Goal: Task Accomplishment & Management: Use online tool/utility

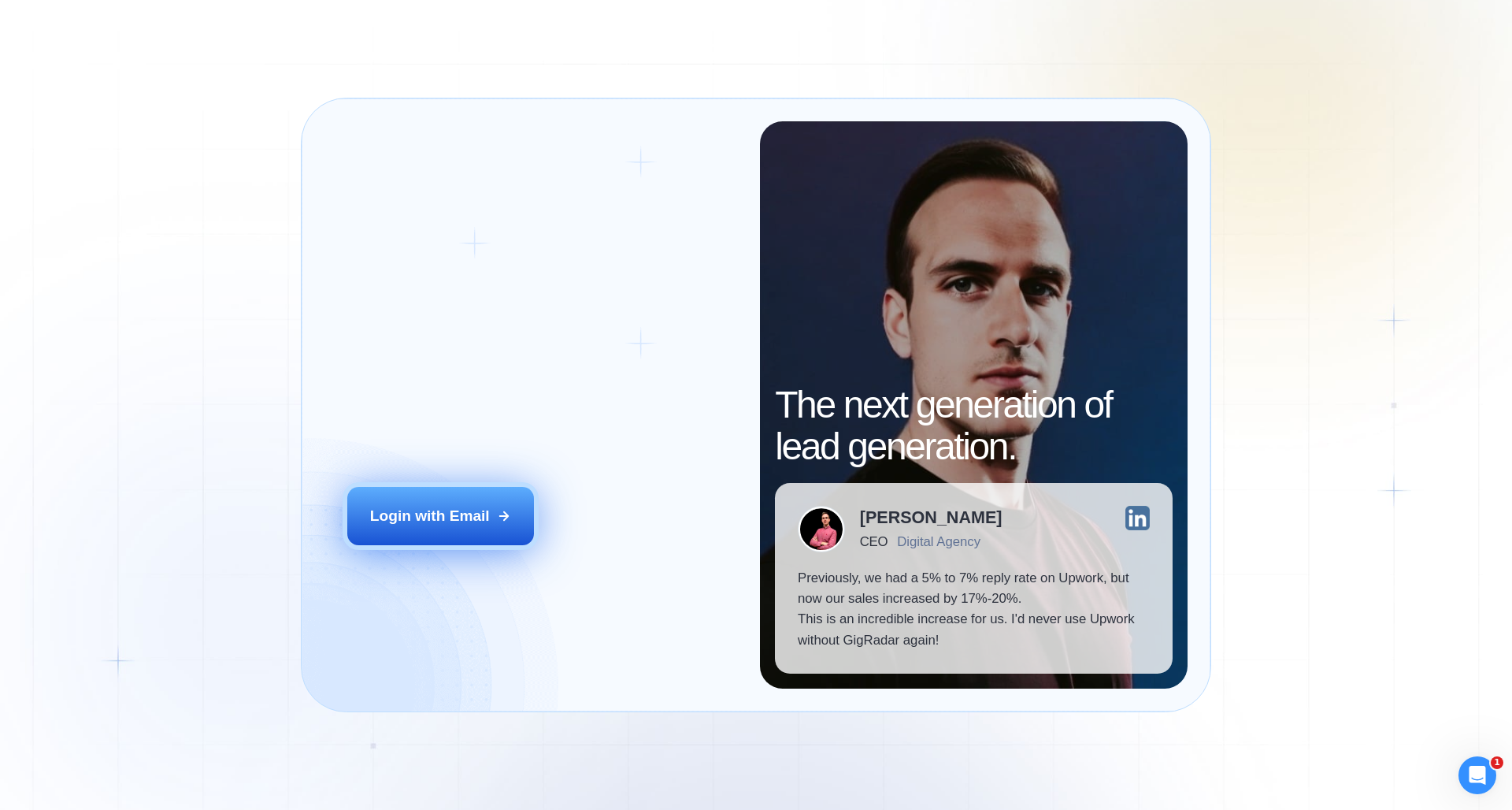
click at [409, 522] on div "Login with Email" at bounding box center [429, 516] width 120 height 20
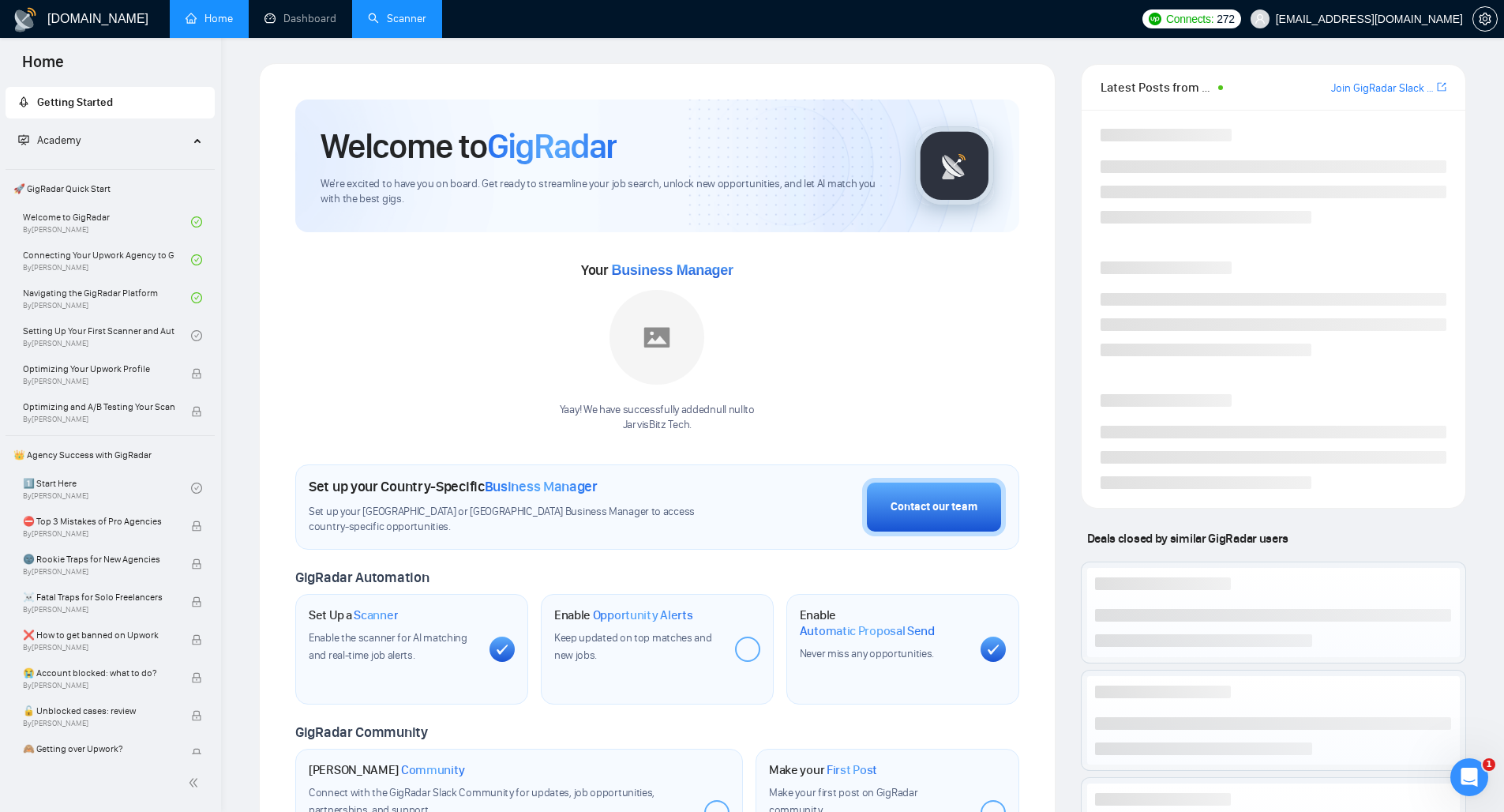
click at [373, 23] on link "Scanner" at bounding box center [397, 19] width 59 height 13
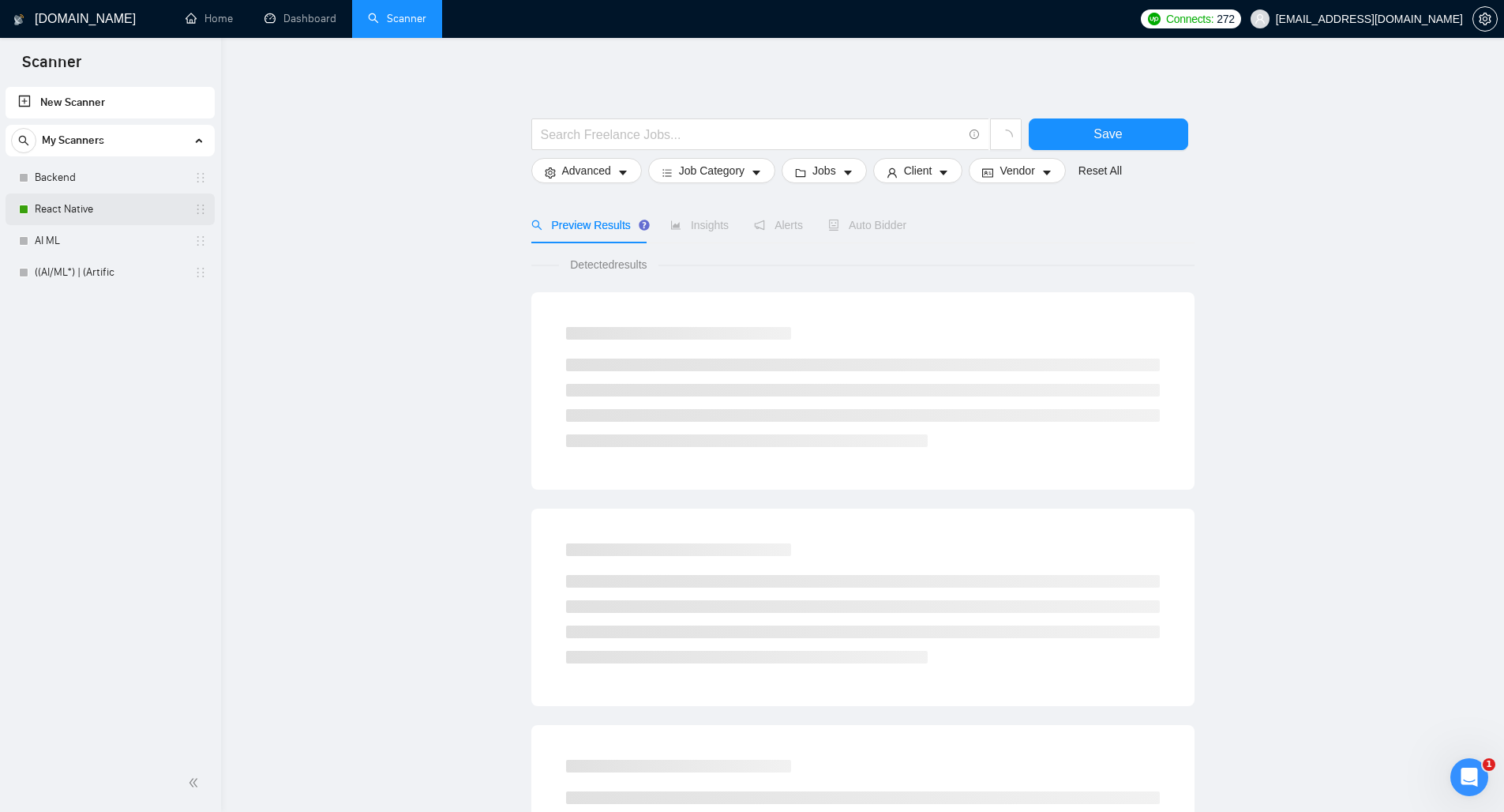
click at [71, 206] on link "React Native" at bounding box center [109, 209] width 150 height 32
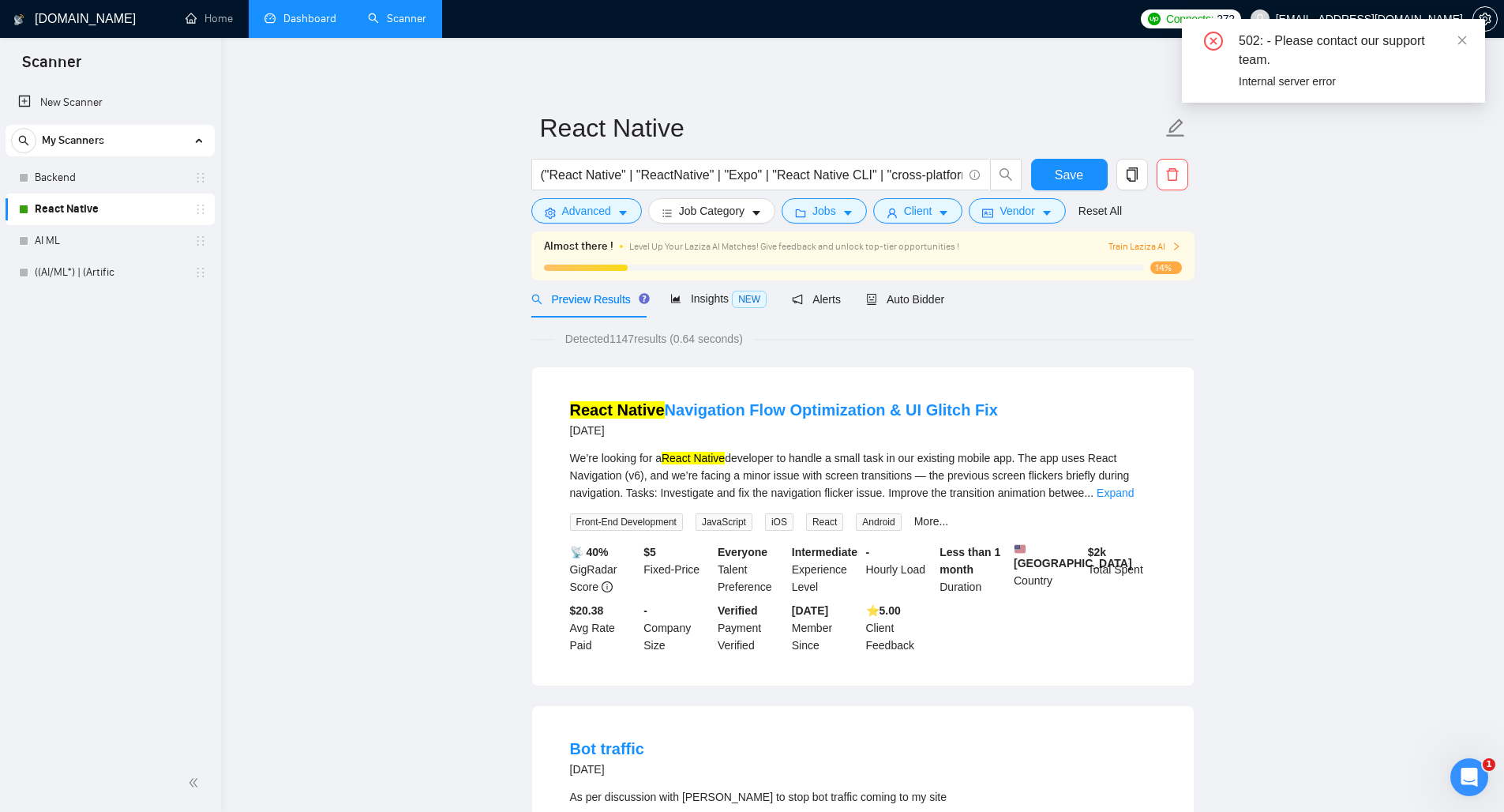
click at [298, 17] on link "Dashboard" at bounding box center [299, 19] width 72 height 13
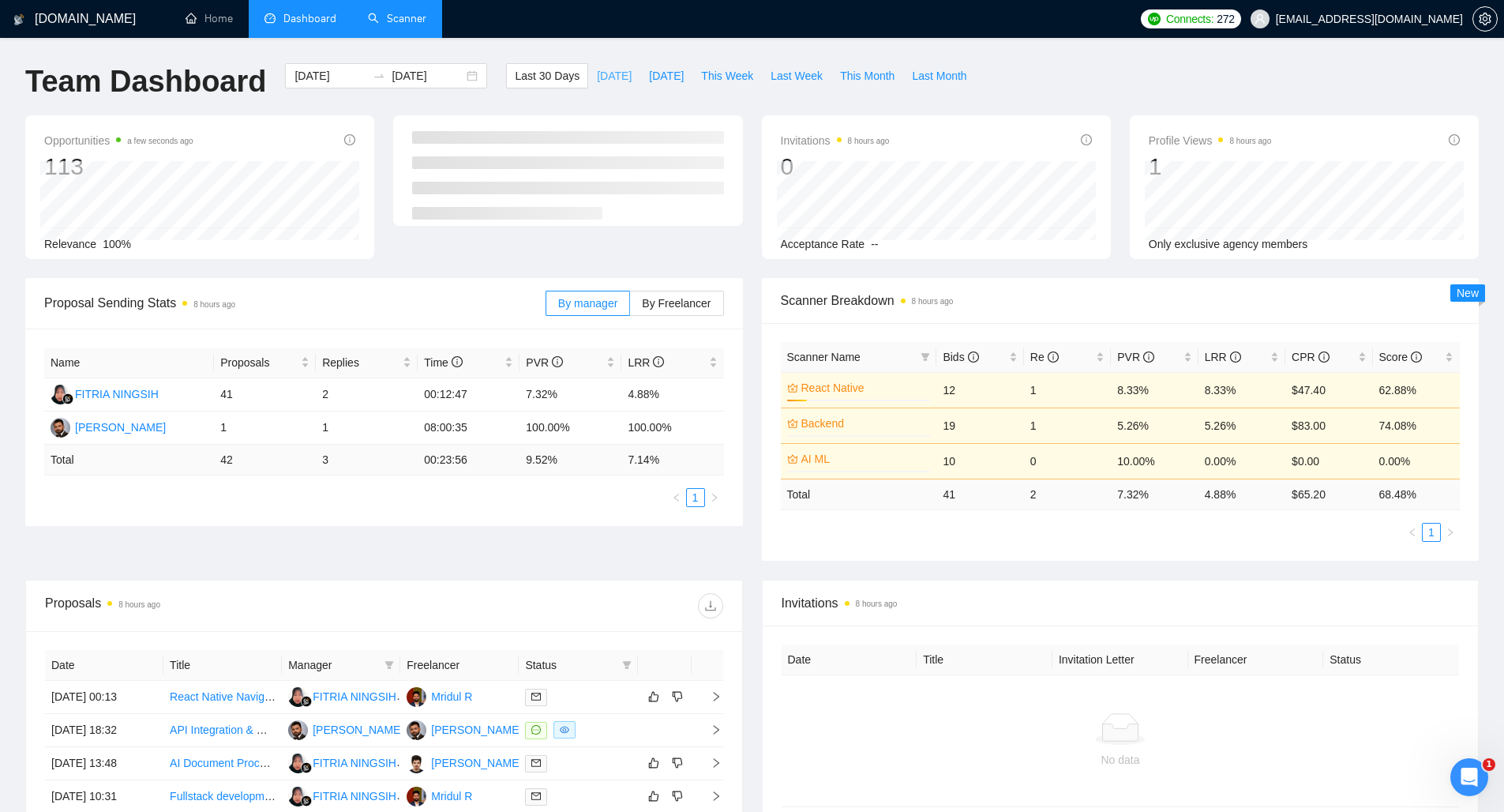
click at [604, 80] on span "Today" at bounding box center [614, 75] width 34 height 18
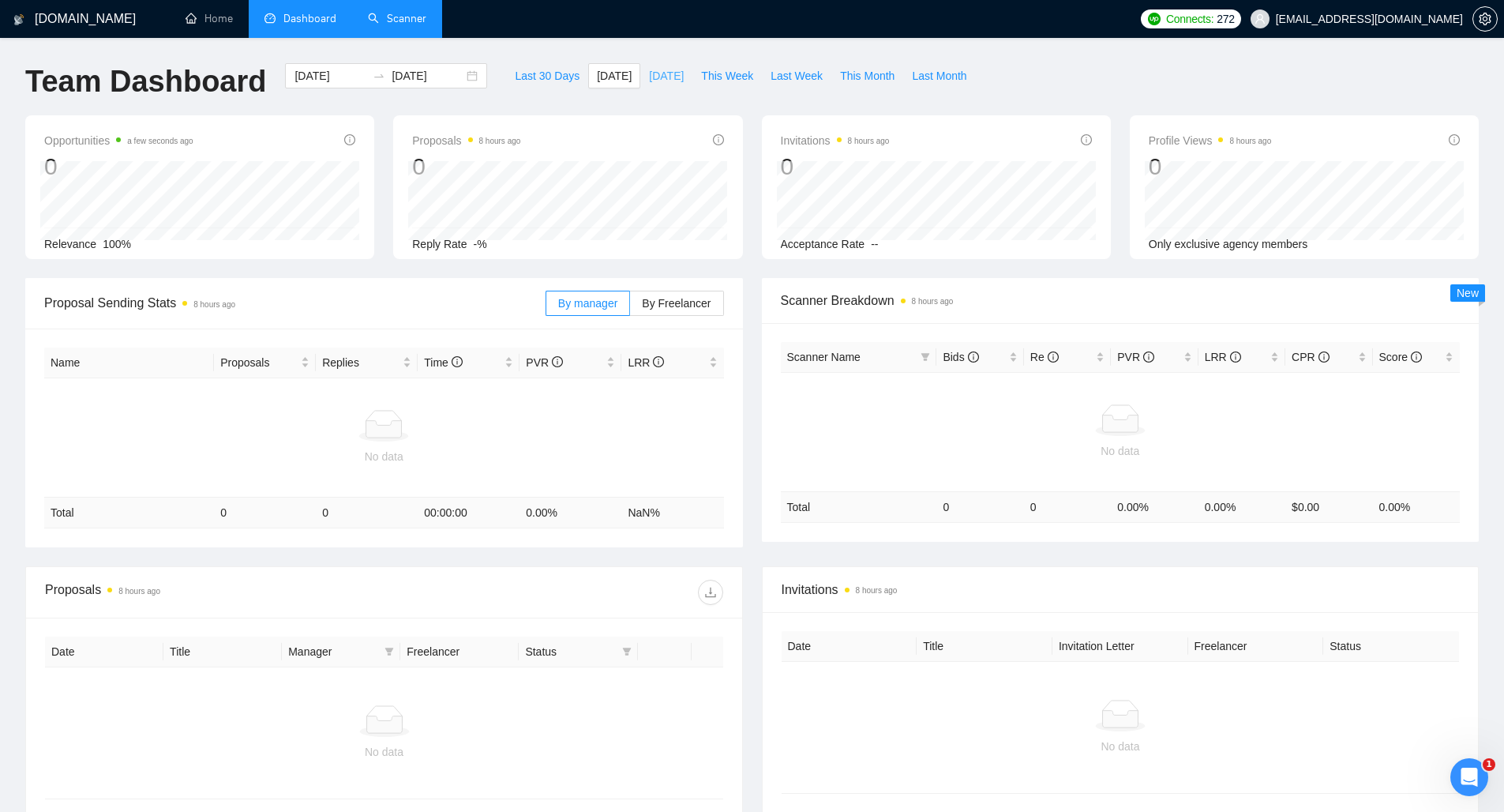
click at [649, 75] on span "Yesterday" at bounding box center [666, 75] width 34 height 18
type input "2025-10-12"
click at [710, 82] on span "This Week" at bounding box center [727, 75] width 52 height 18
type input "2025-10-13"
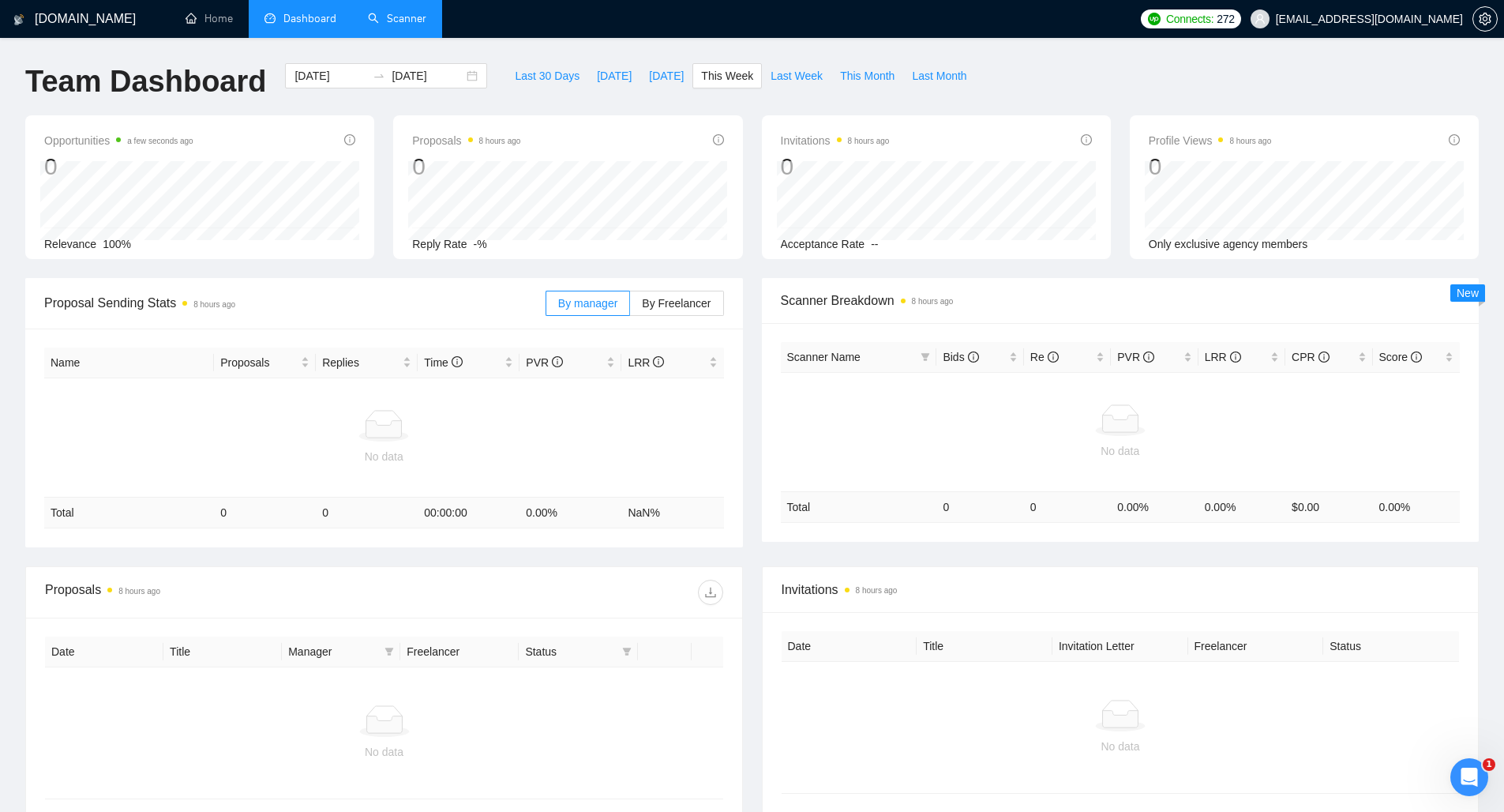
type input "2025-10-19"
click at [675, 78] on span "Yesterday" at bounding box center [666, 75] width 34 height 18
type input "2025-10-12"
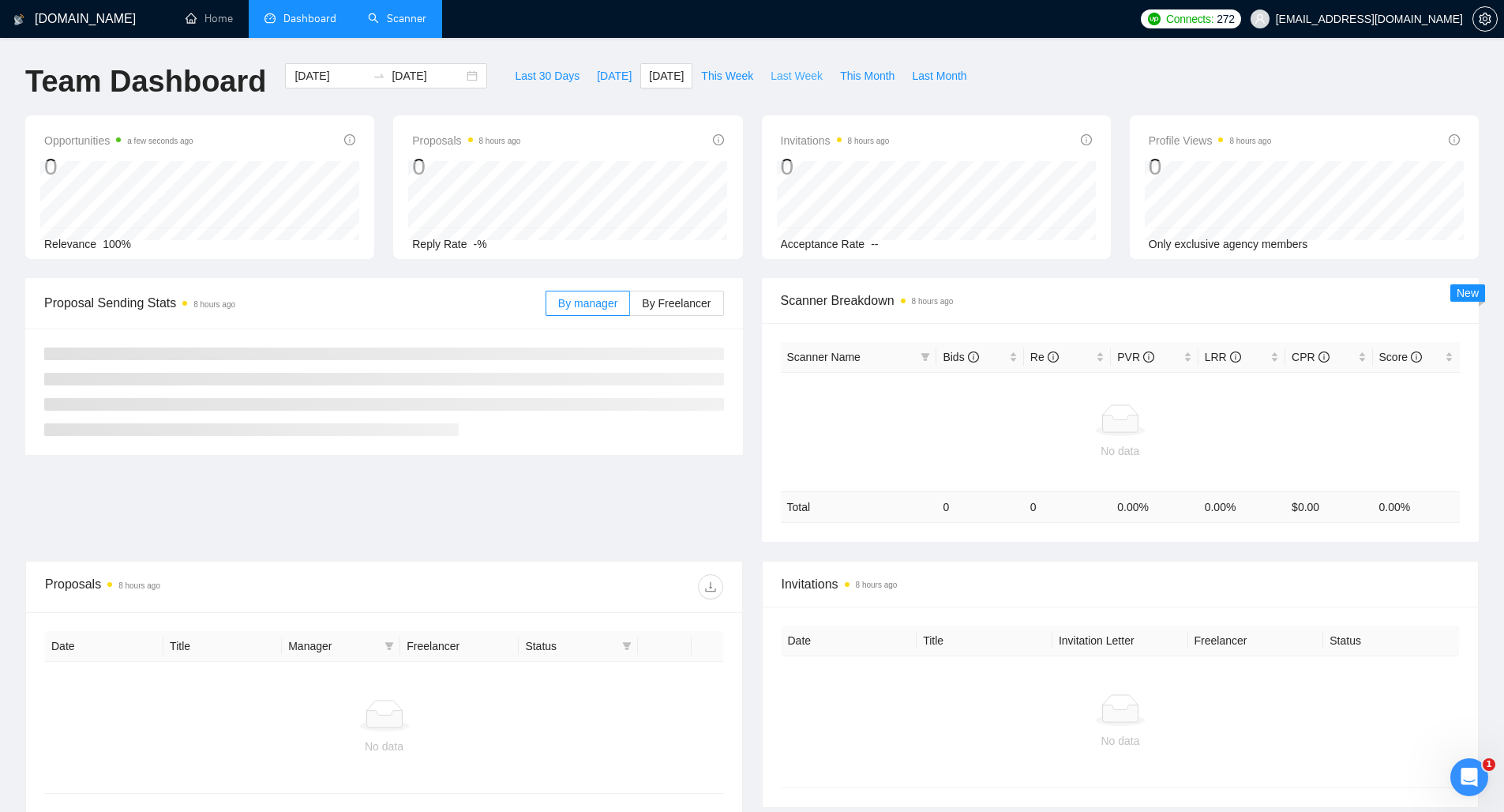
click at [788, 81] on span "Last Week" at bounding box center [796, 75] width 52 height 18
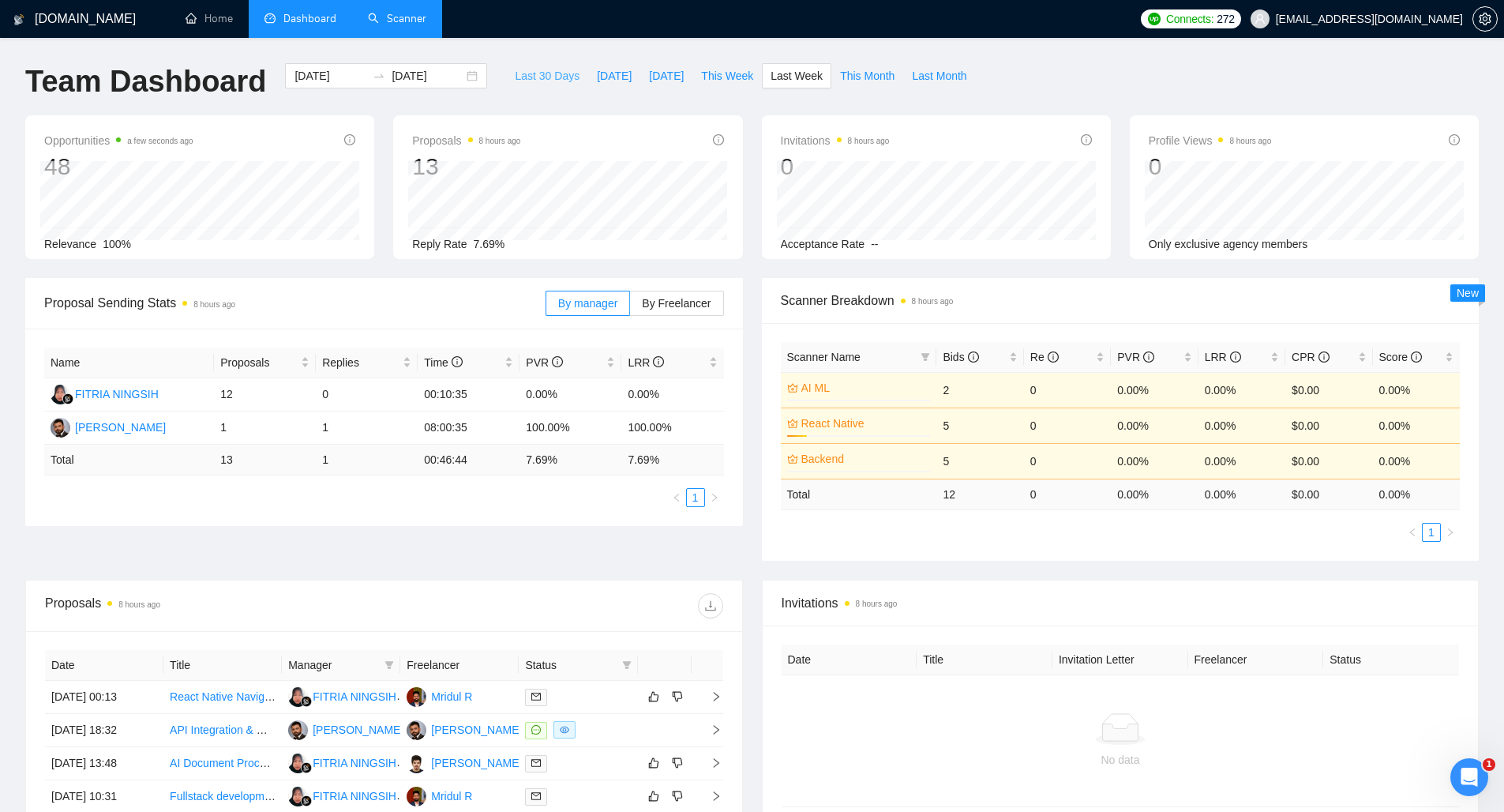
click at [519, 76] on span "Last 30 Days" at bounding box center [547, 75] width 65 height 18
type input "2025-09-13"
type input "2025-10-13"
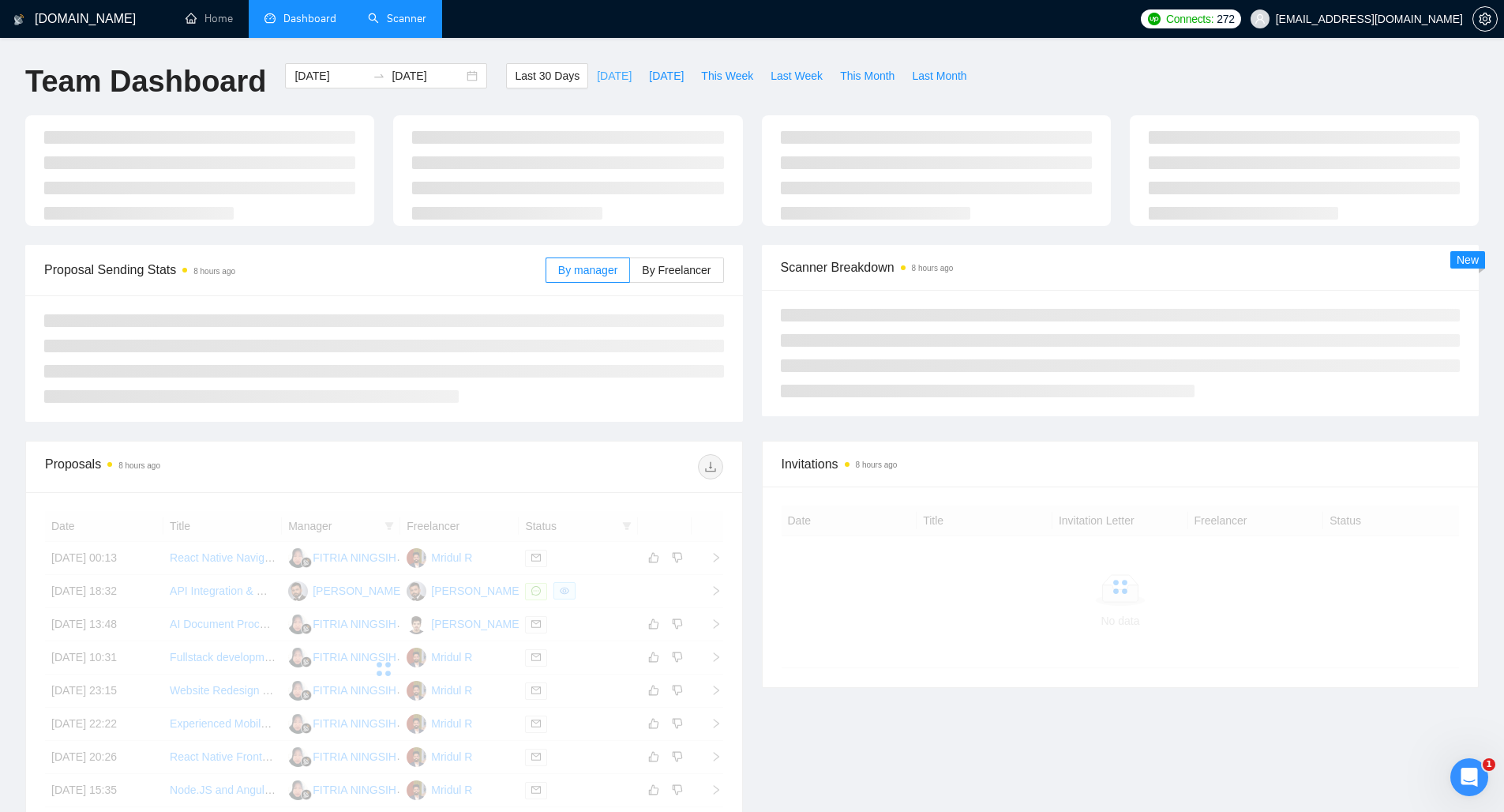
click at [611, 83] on span "Today" at bounding box center [614, 75] width 34 height 18
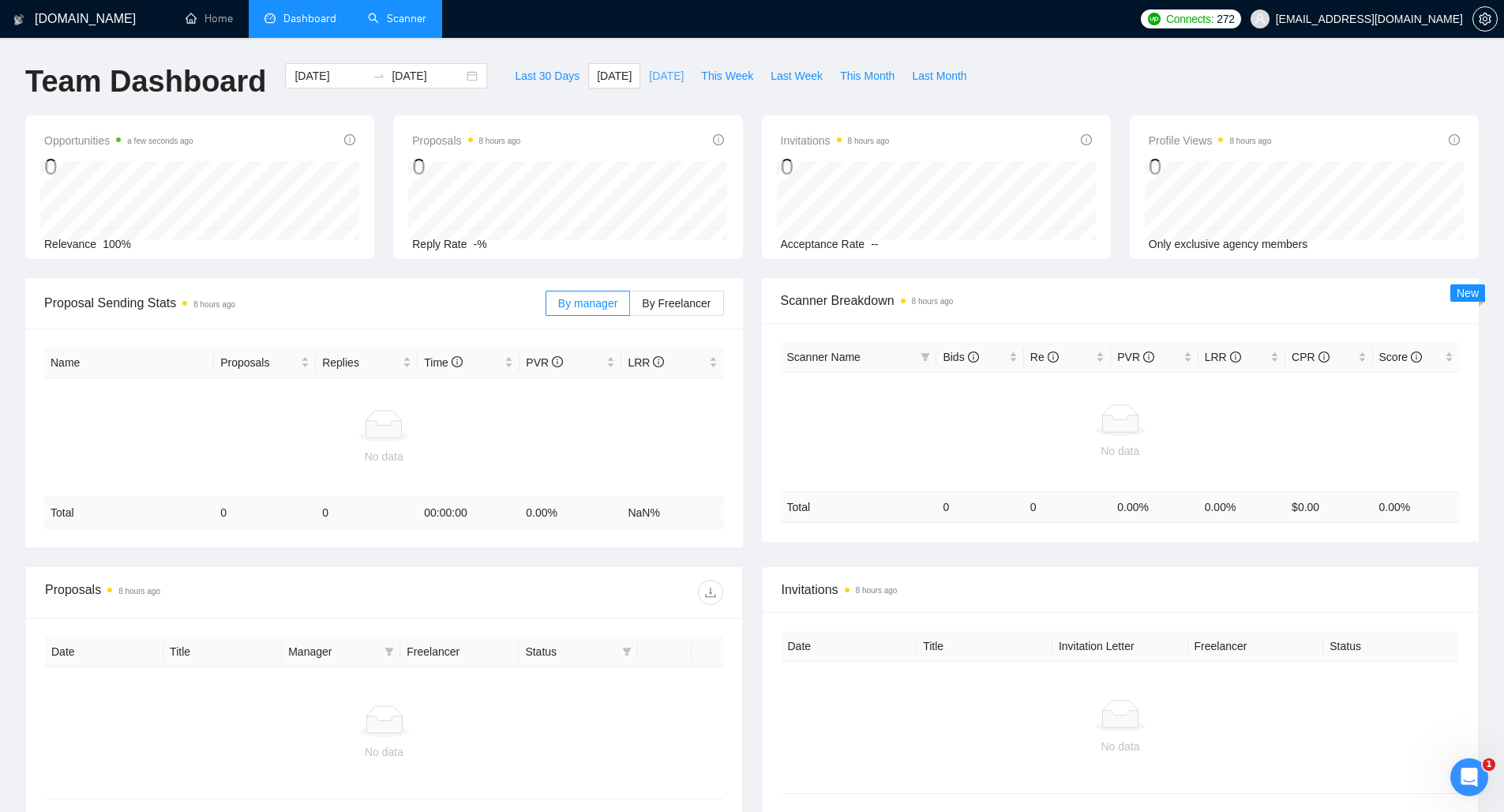
click at [649, 81] on span "Yesterday" at bounding box center [666, 75] width 34 height 18
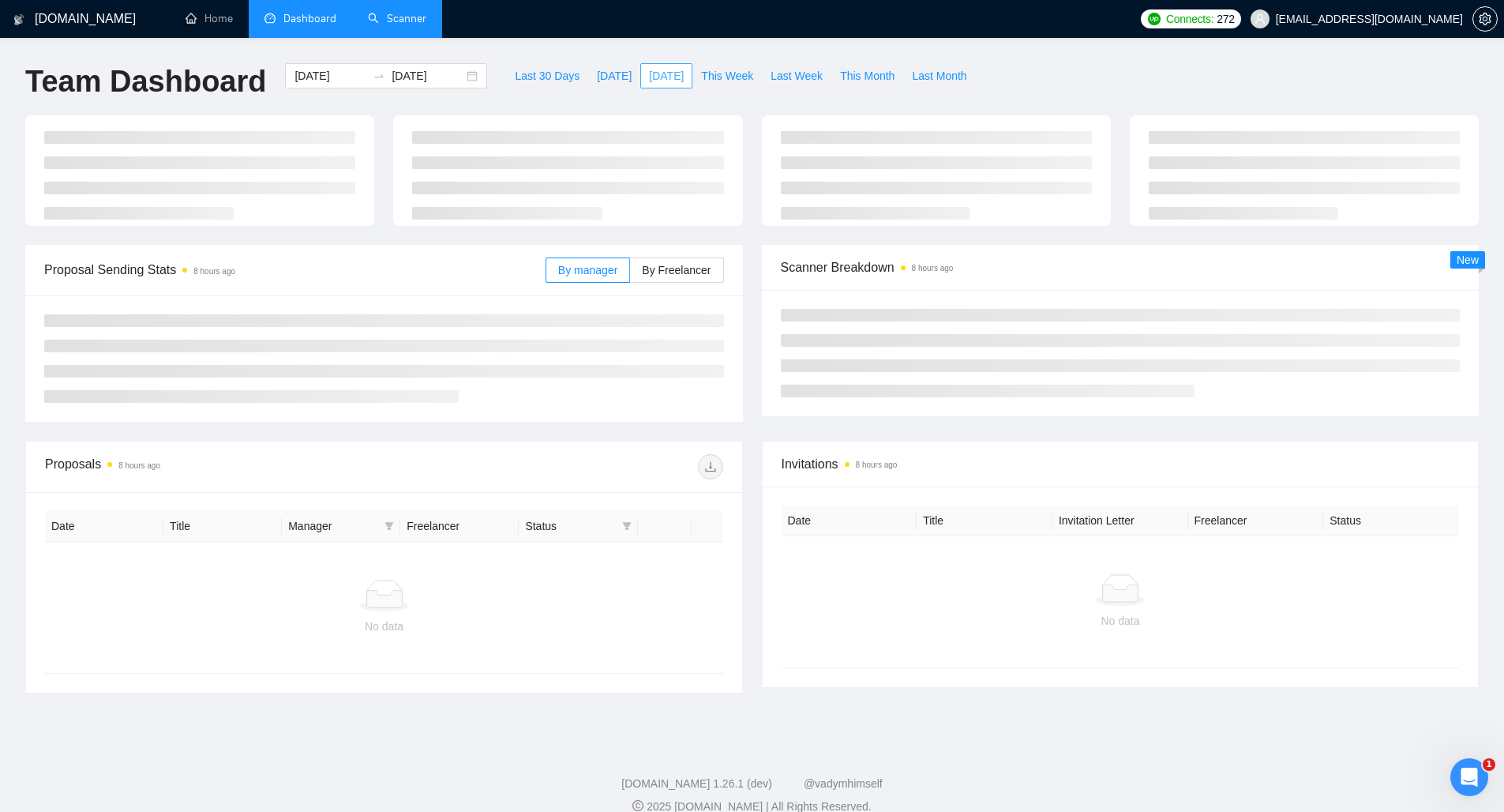
type input "2025-10-12"
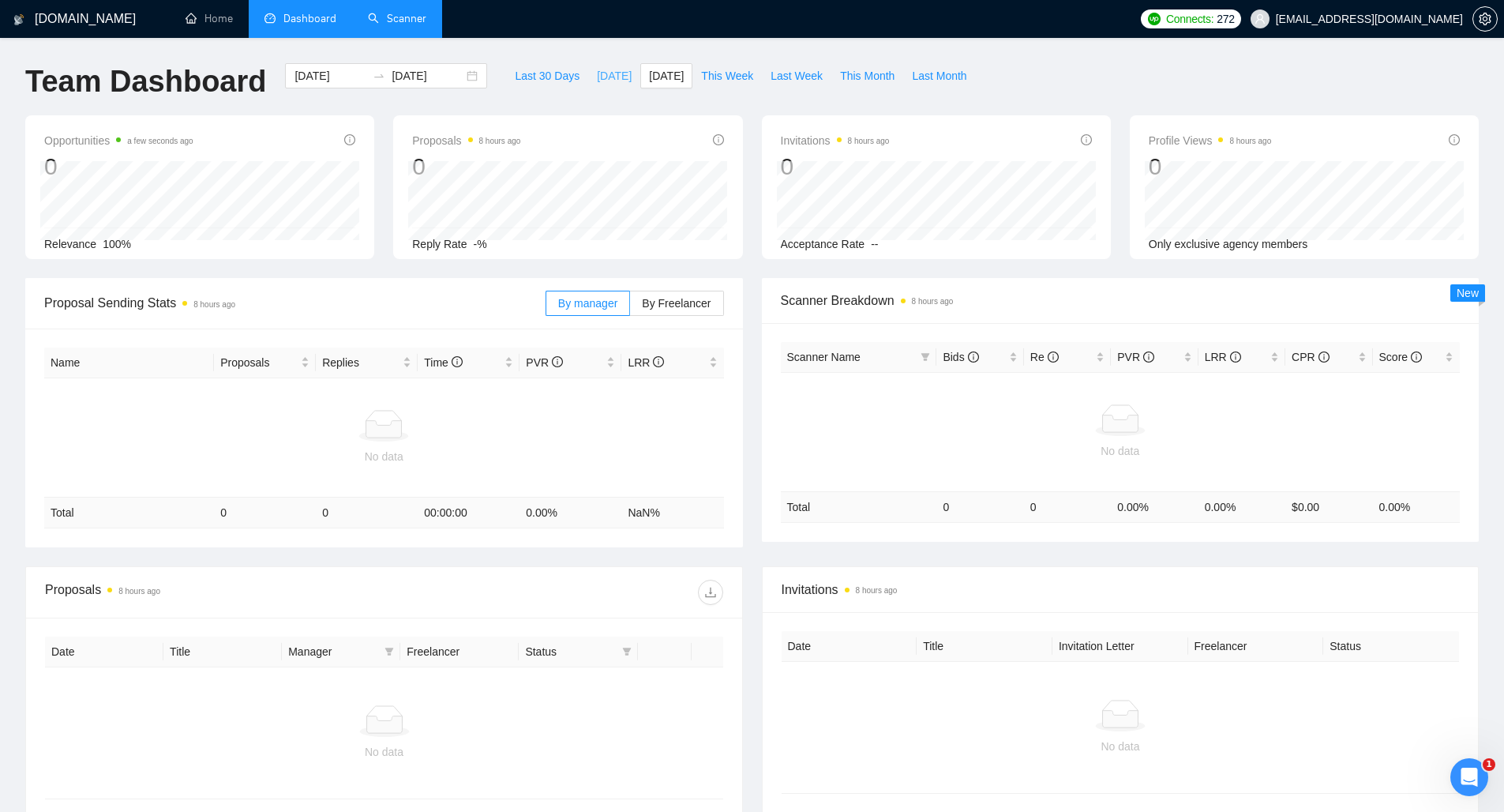
click at [598, 76] on span "Today" at bounding box center [614, 75] width 34 height 18
type input "2025-10-13"
click at [394, 24] on link "Scanner" at bounding box center [397, 19] width 59 height 13
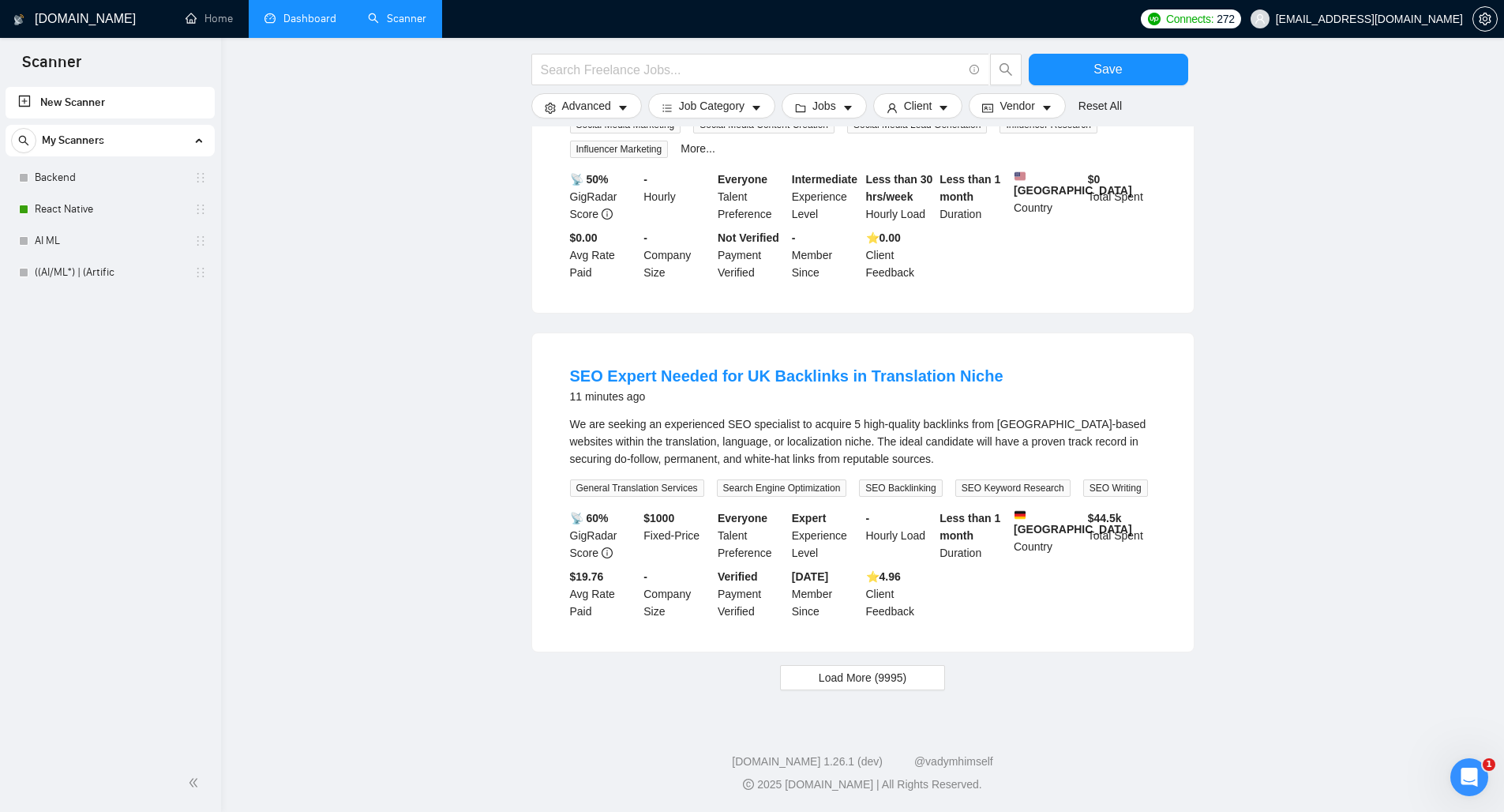
scroll to position [1430, 0]
click at [876, 674] on span "Load More (9995)" at bounding box center [862, 677] width 87 height 18
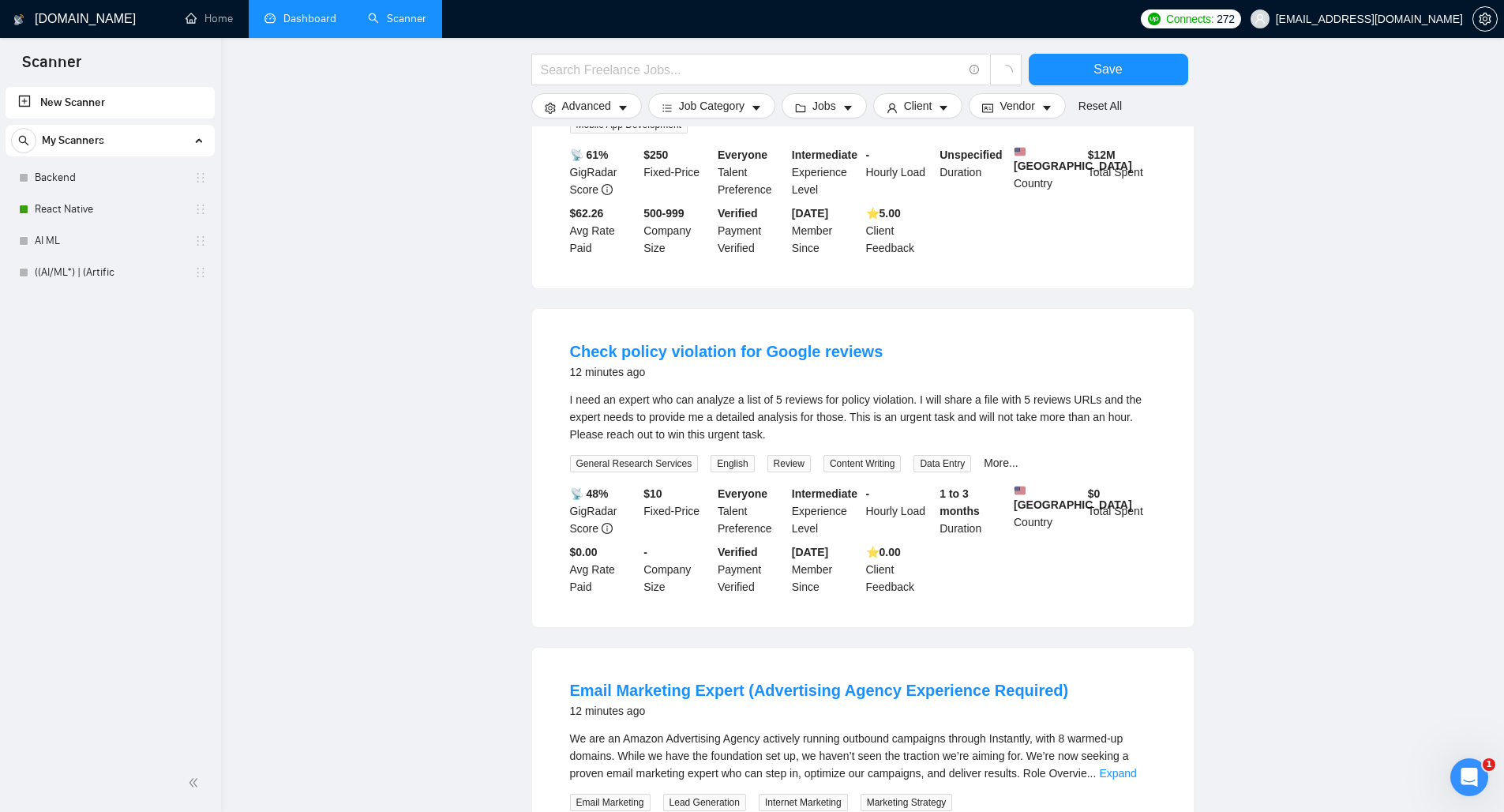
scroll to position [317, 0]
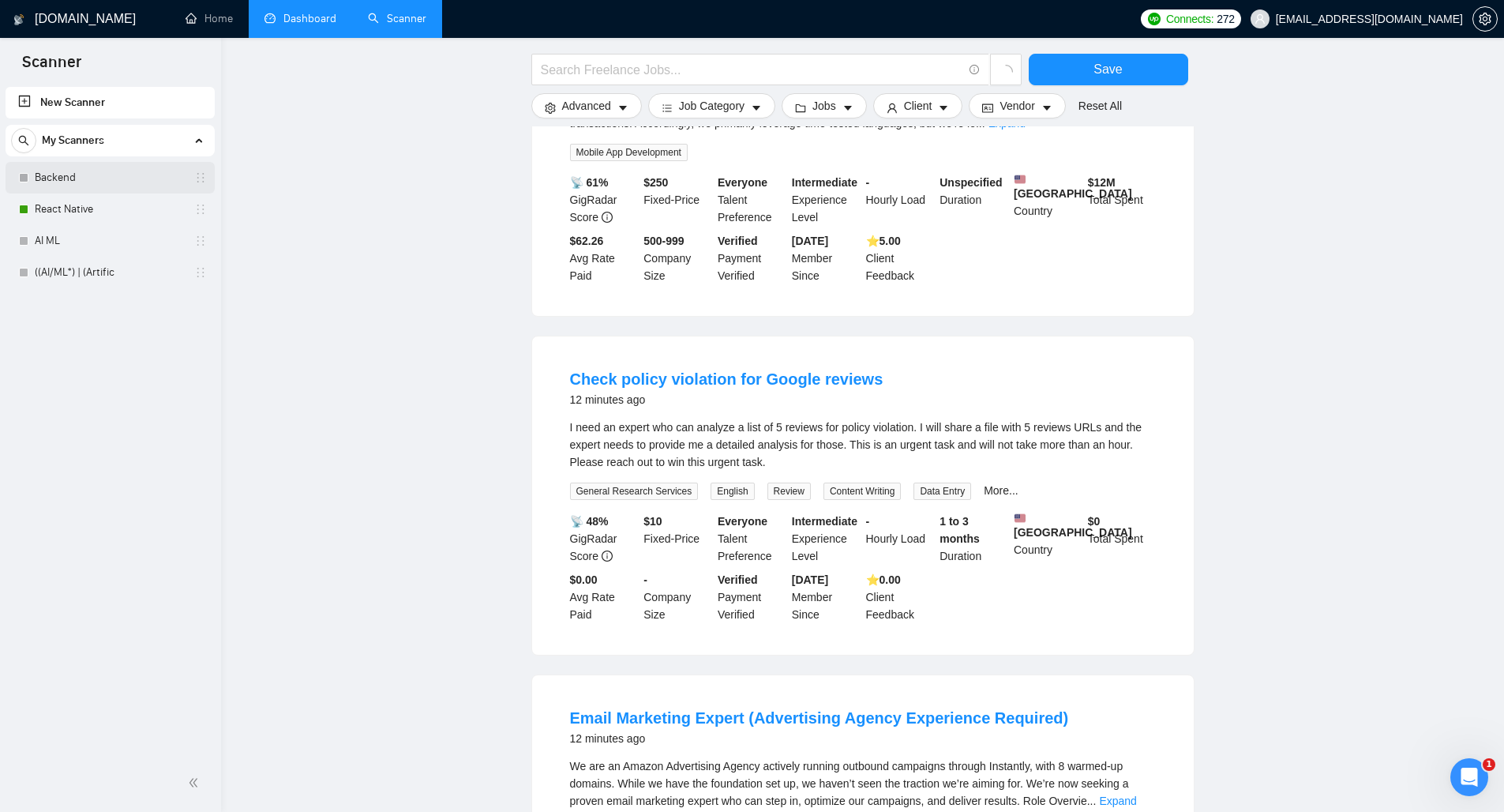
click at [45, 171] on link "Backend" at bounding box center [109, 178] width 150 height 32
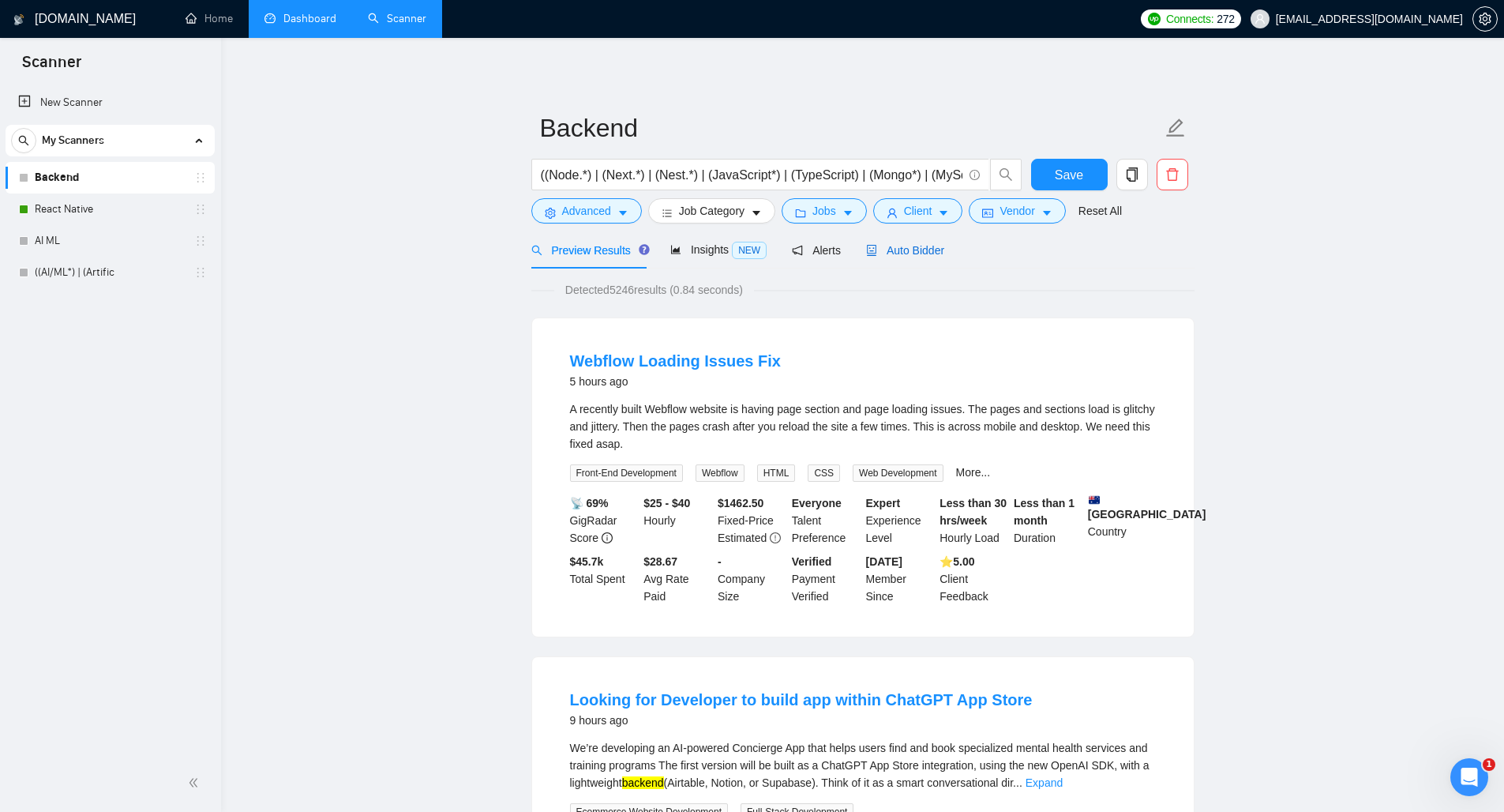
click at [921, 244] on span "Auto Bidder" at bounding box center [905, 250] width 78 height 13
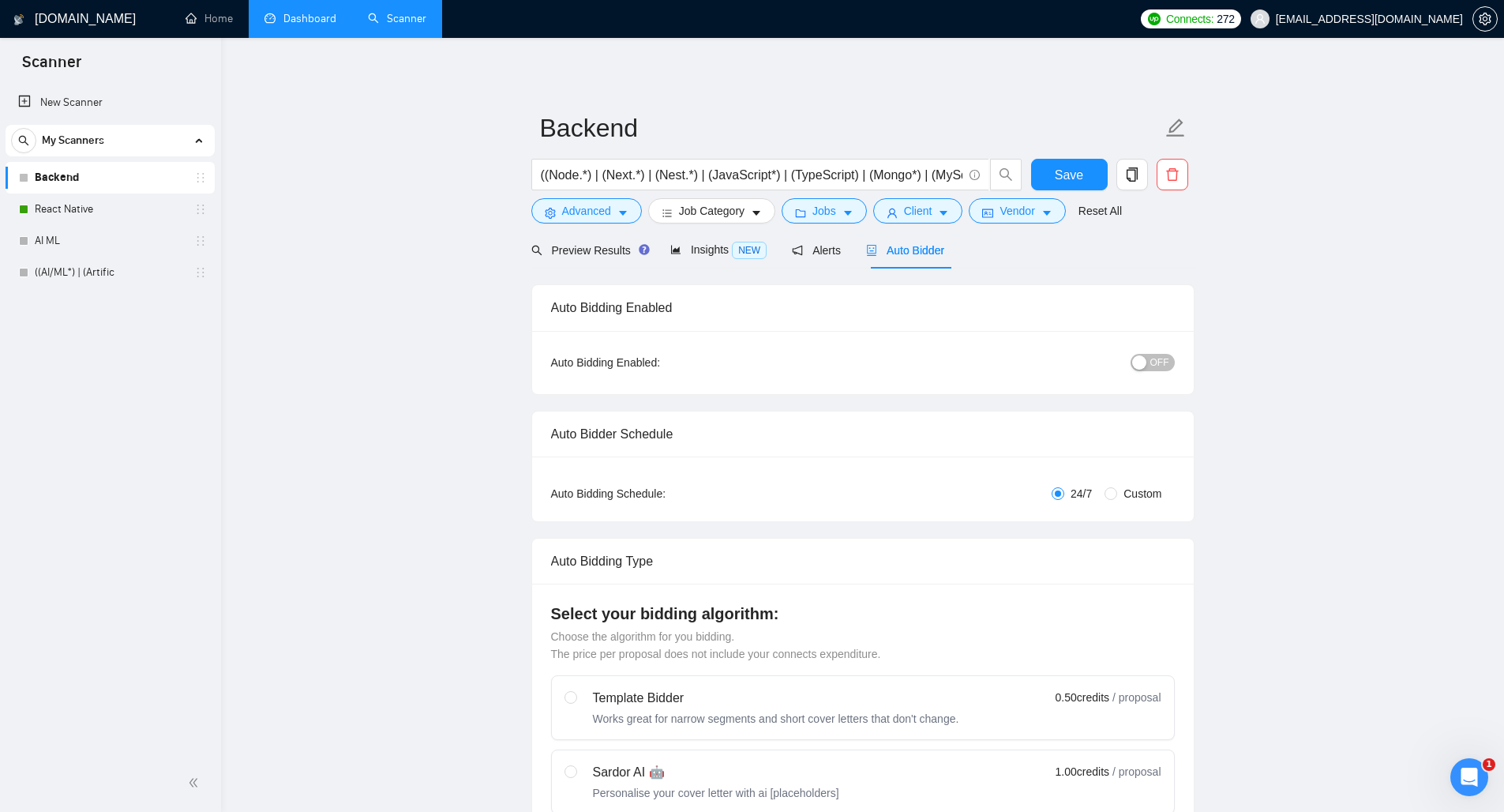
click at [1151, 353] on span "OFF" at bounding box center [1160, 362] width 19 height 18
click at [1061, 175] on span "Save" at bounding box center [1069, 174] width 29 height 20
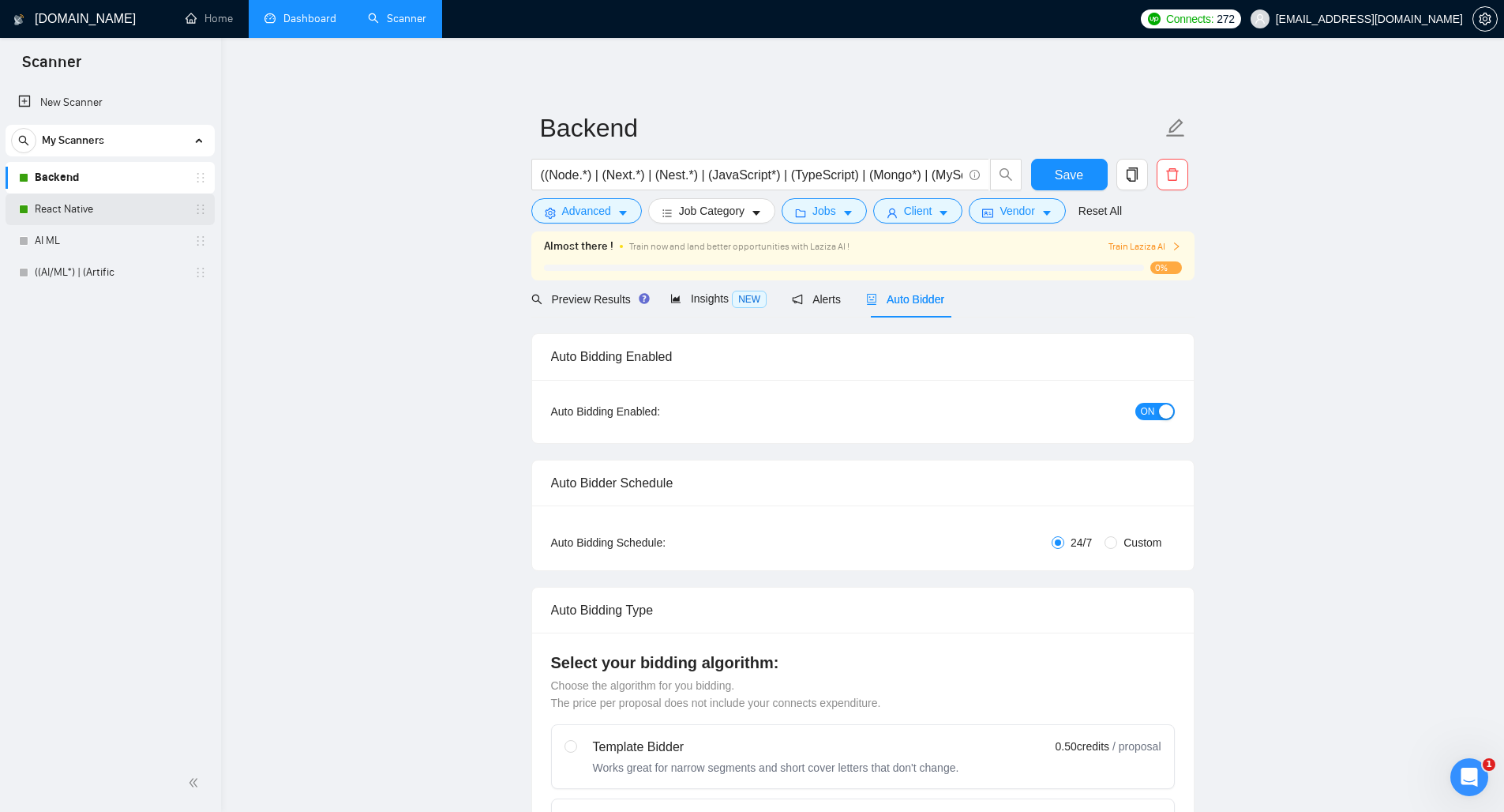
click at [96, 208] on link "React Native" at bounding box center [109, 209] width 150 height 32
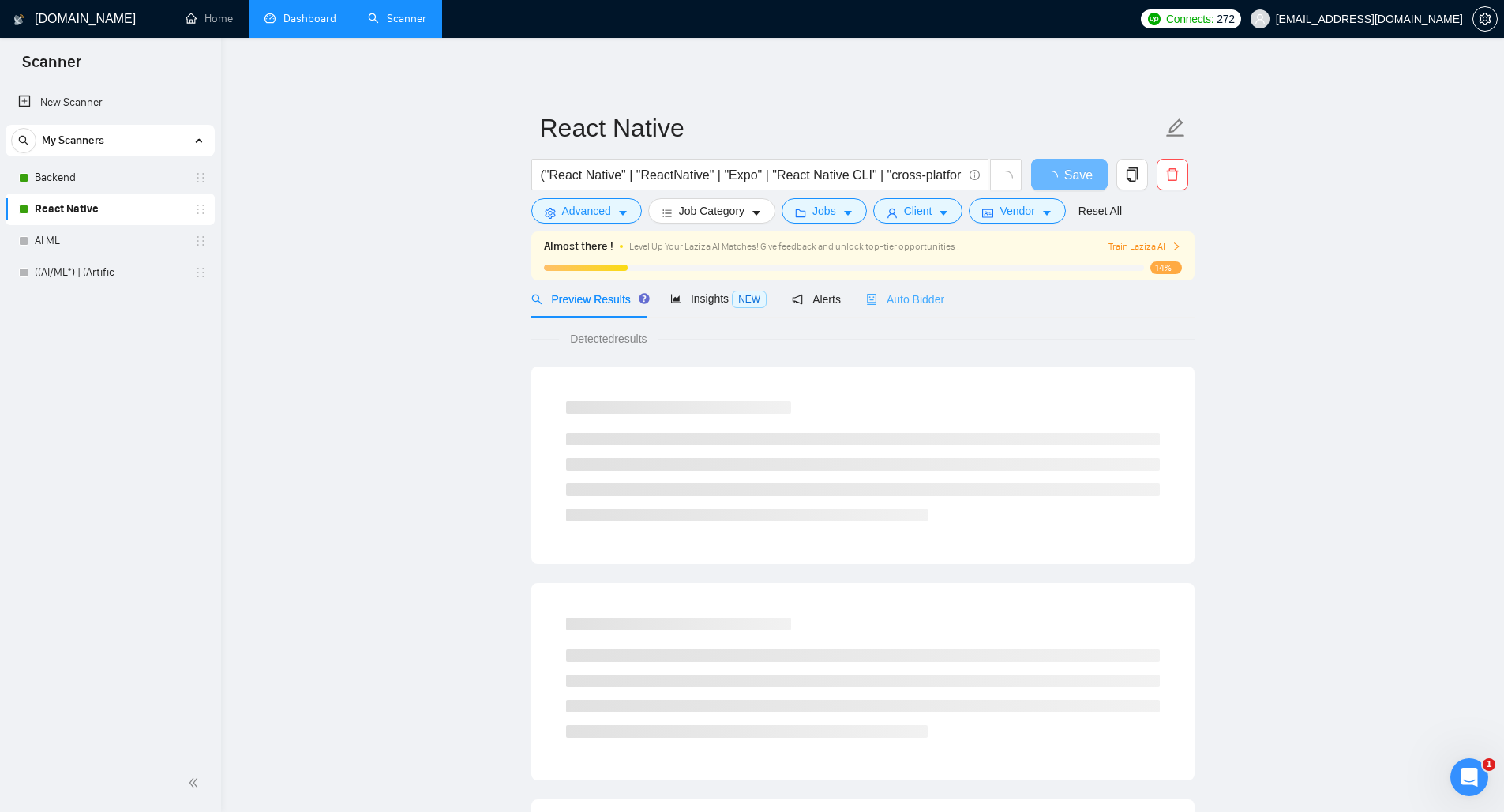
click at [925, 309] on div "Auto Bidder" at bounding box center [905, 299] width 78 height 37
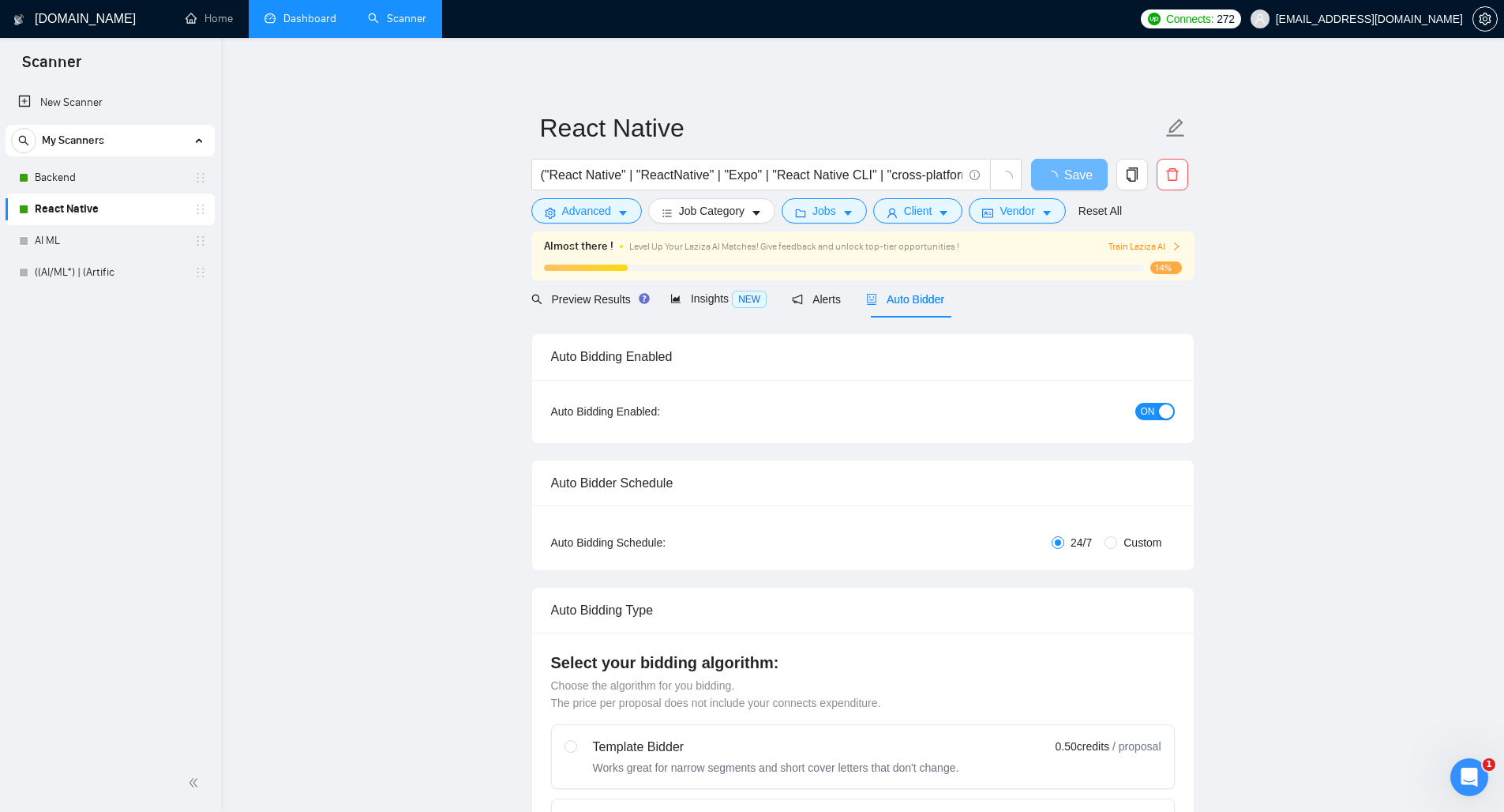
checkbox input "true"
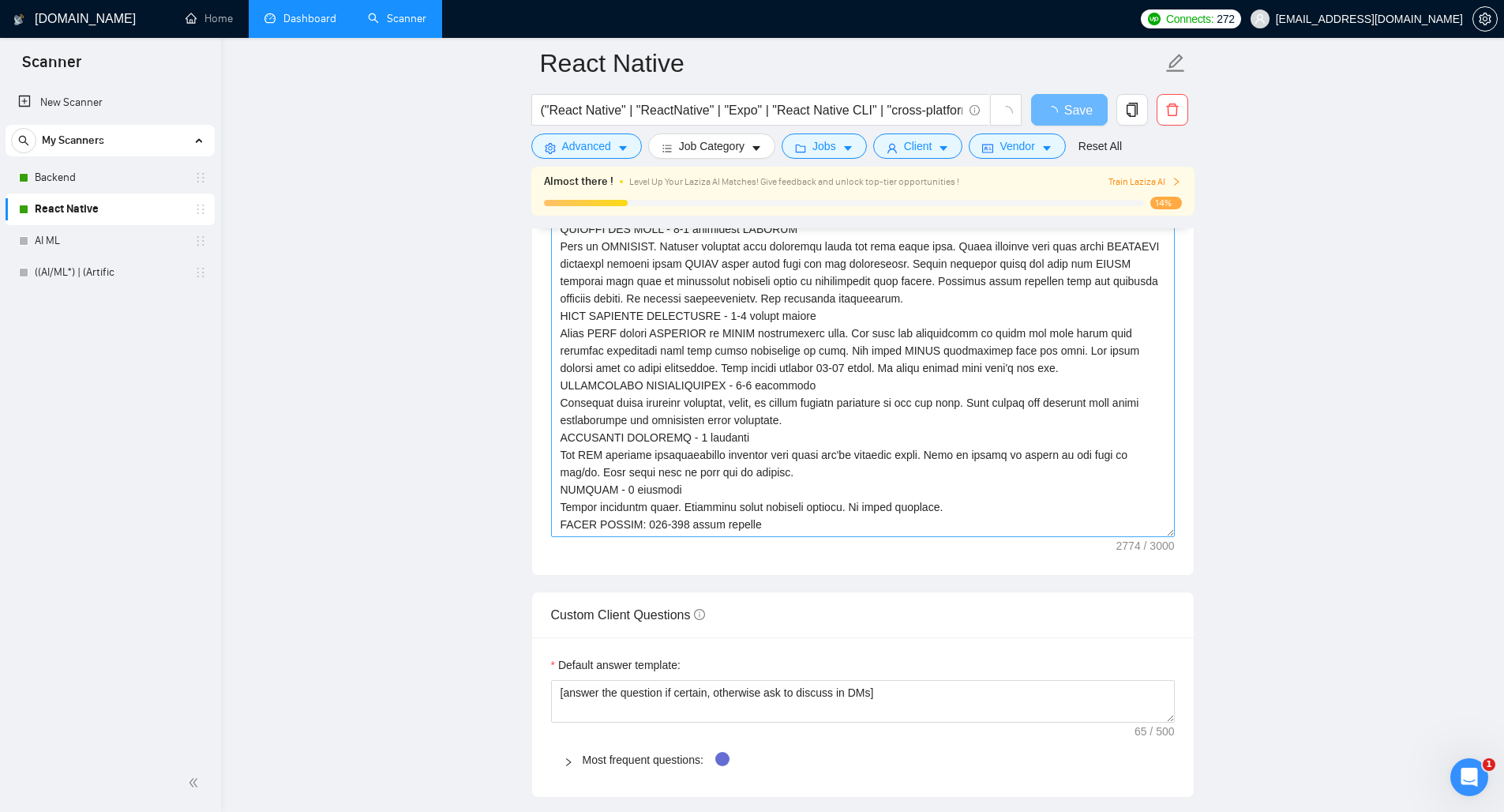
scroll to position [1782, 0]
click at [736, 380] on textarea "Cover letter template:" at bounding box center [862, 356] width 624 height 355
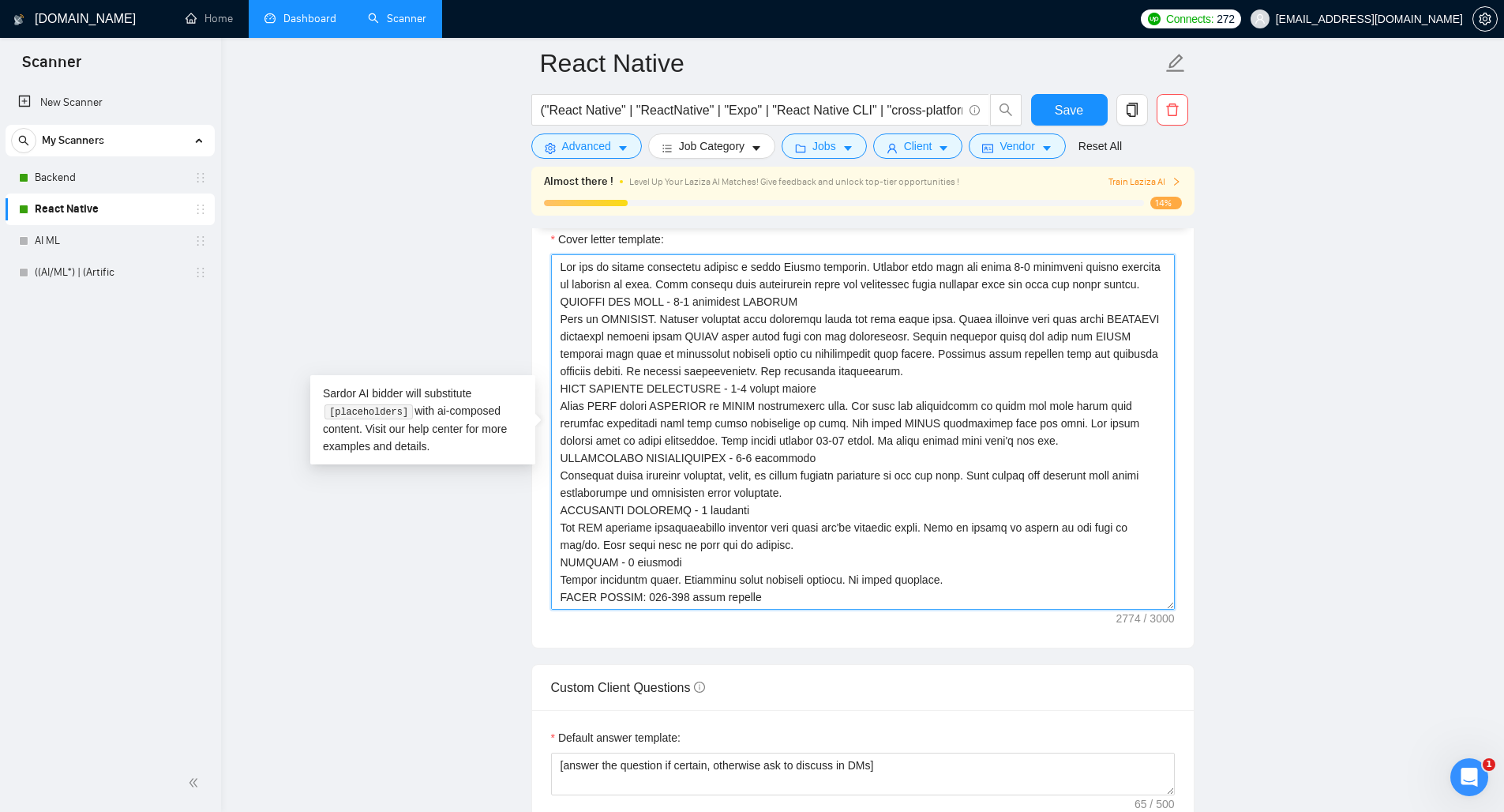
click at [736, 379] on textarea "Cover letter template:" at bounding box center [862, 432] width 624 height 355
click at [37, 166] on link "Backend" at bounding box center [109, 178] width 150 height 32
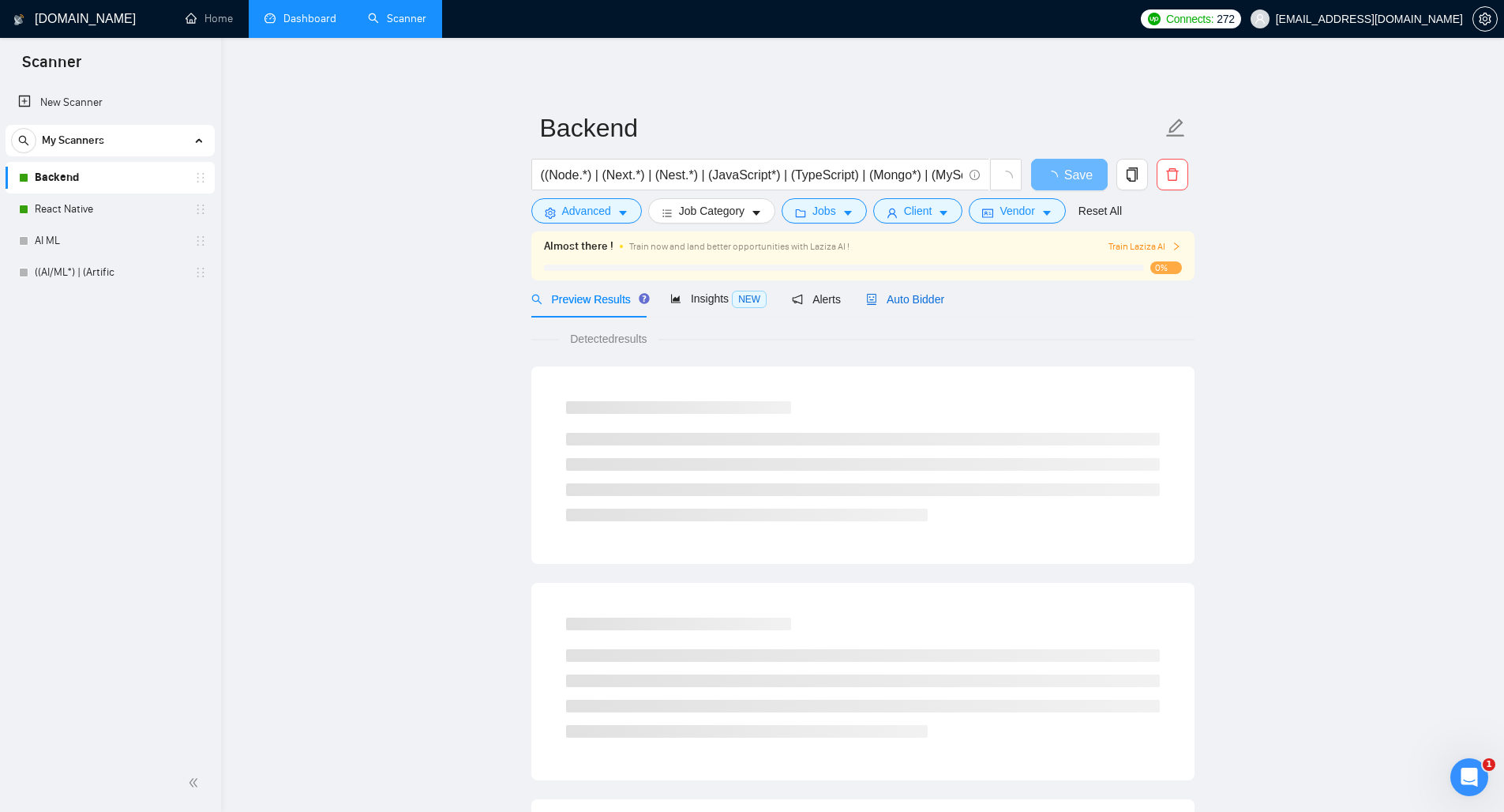
click at [925, 293] on span "Auto Bidder" at bounding box center [905, 300] width 78 height 13
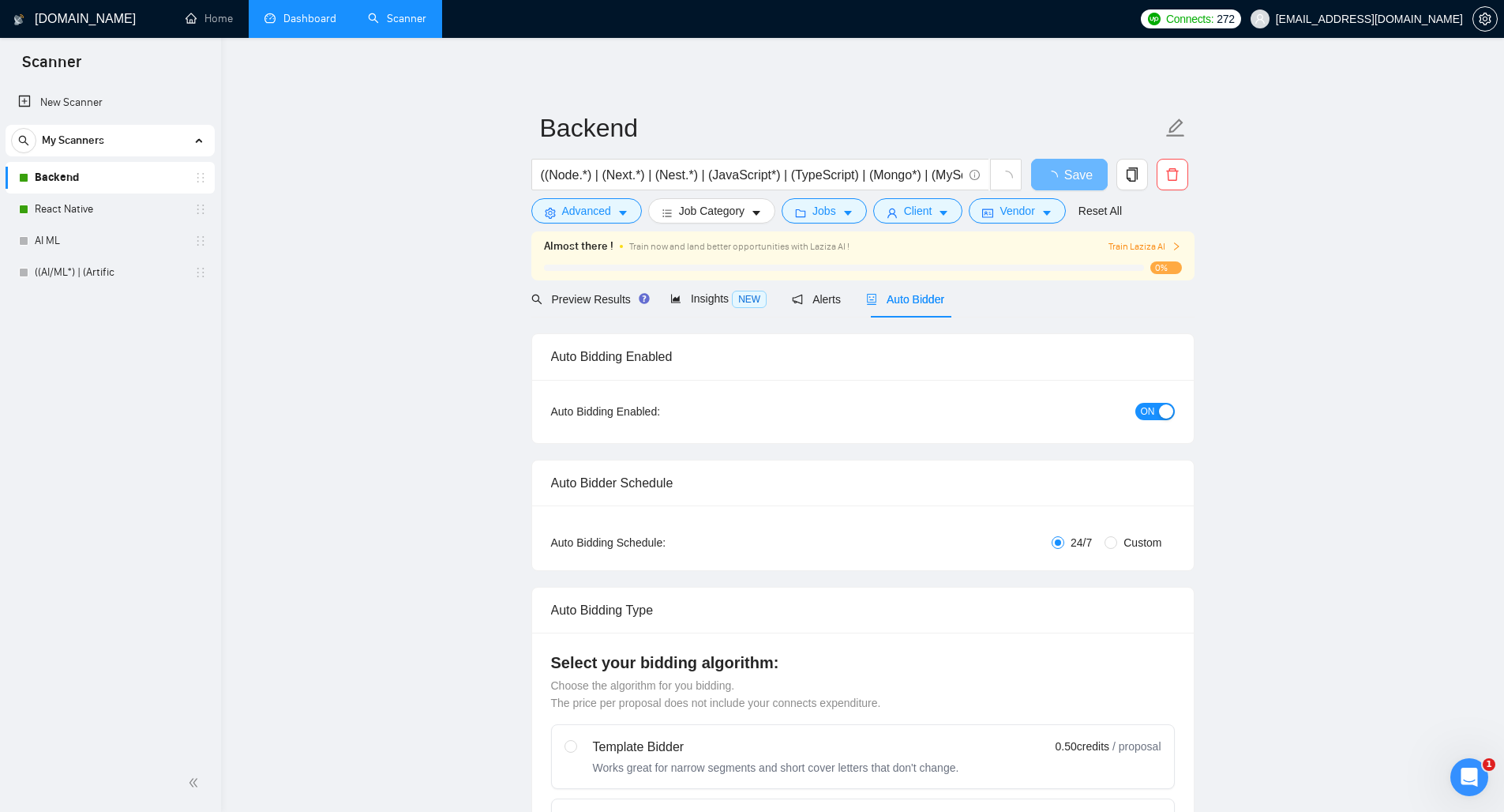
checkbox input "true"
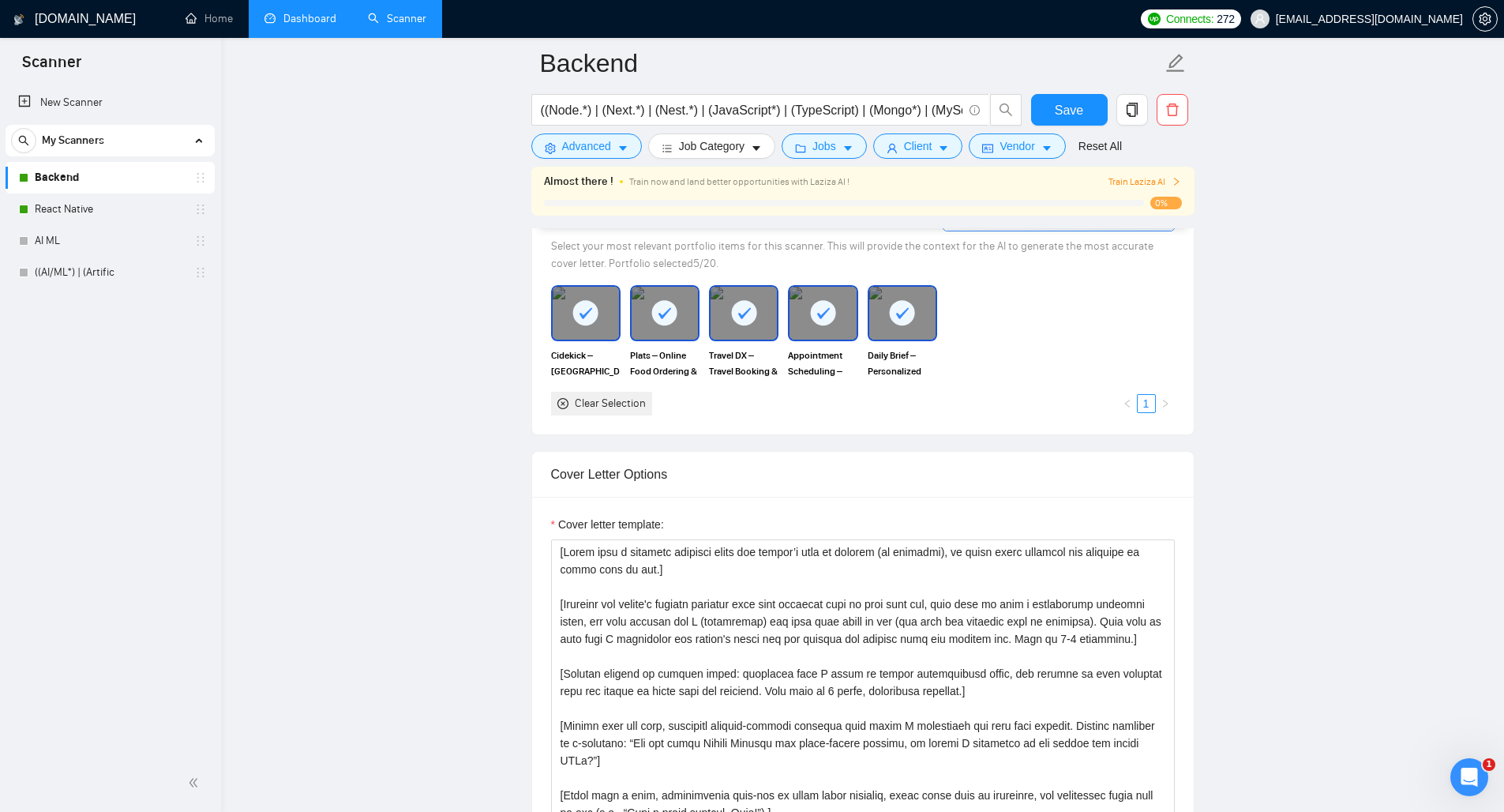
scroll to position [1696, 0]
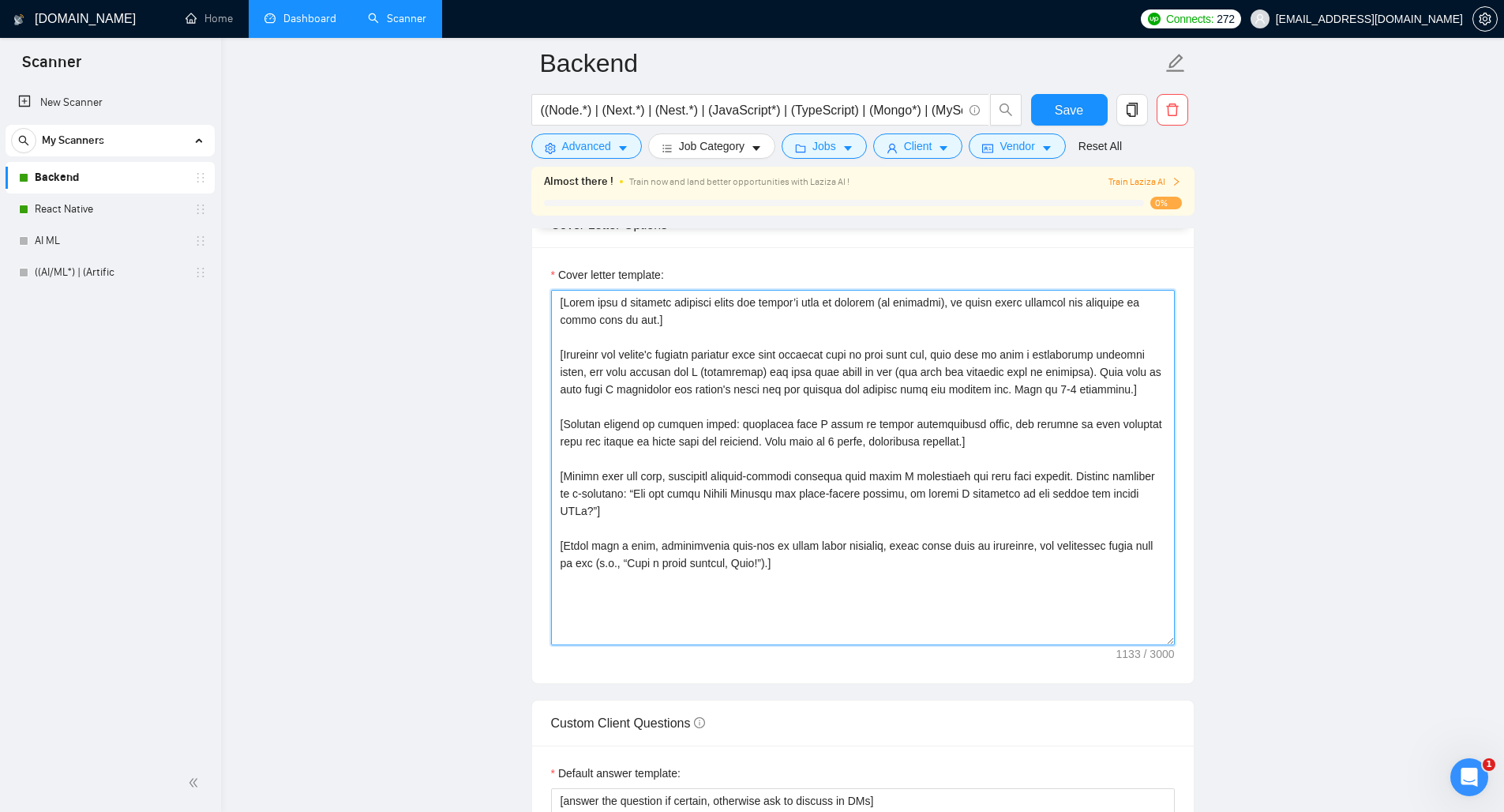
click at [760, 424] on textarea "Cover letter template:" at bounding box center [862, 467] width 624 height 355
paste textarea "You are an expert freelancer writing a short Upwork proposal. Clients only read…"
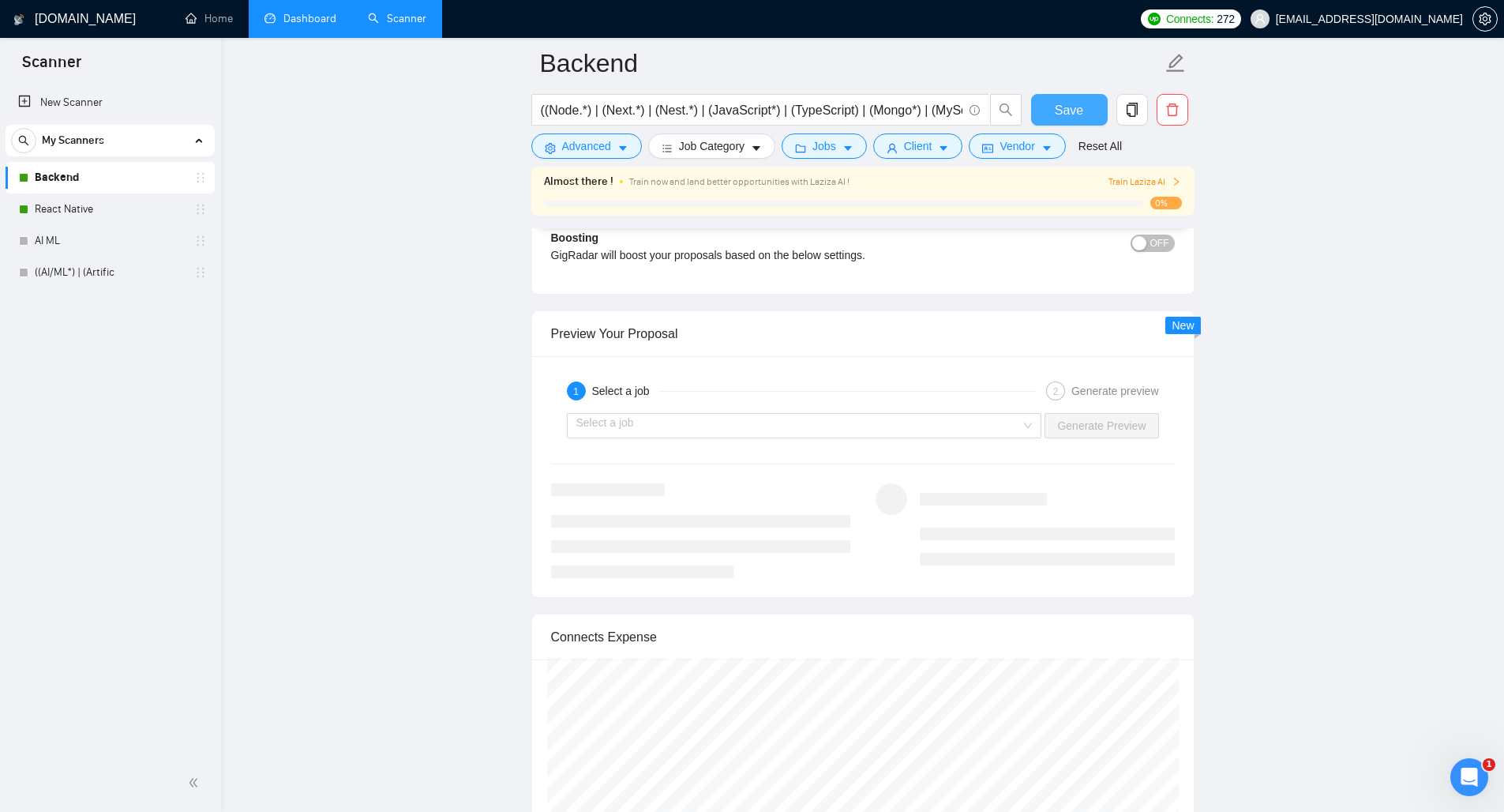
scroll to position [2842, 0]
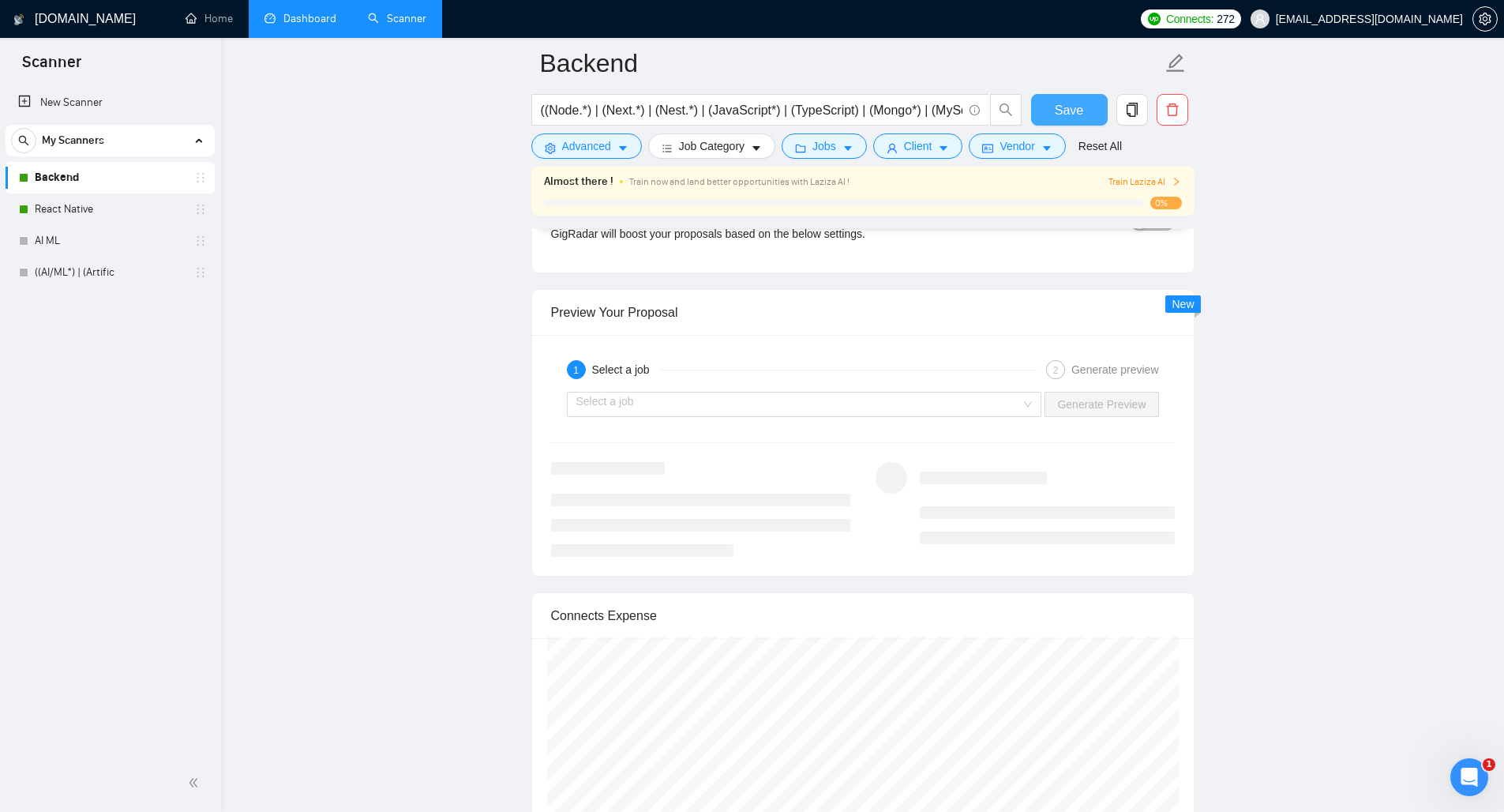
type textarea "You are an expert freelancer writing a short Upwork proposal. Clients only read…"
click at [1052, 110] on button "Save" at bounding box center [1069, 110] width 76 height 32
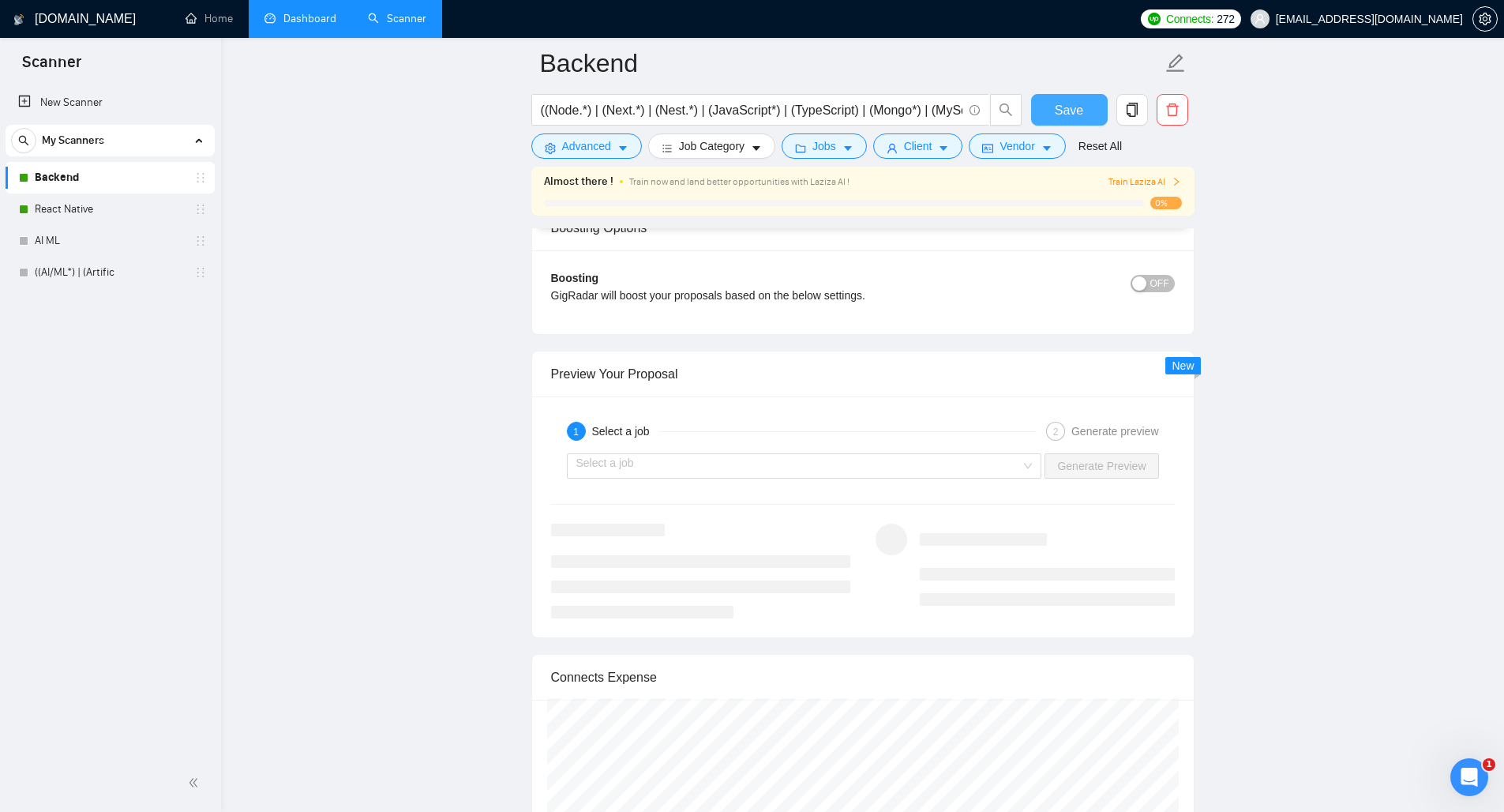
scroll to position [2792, 0]
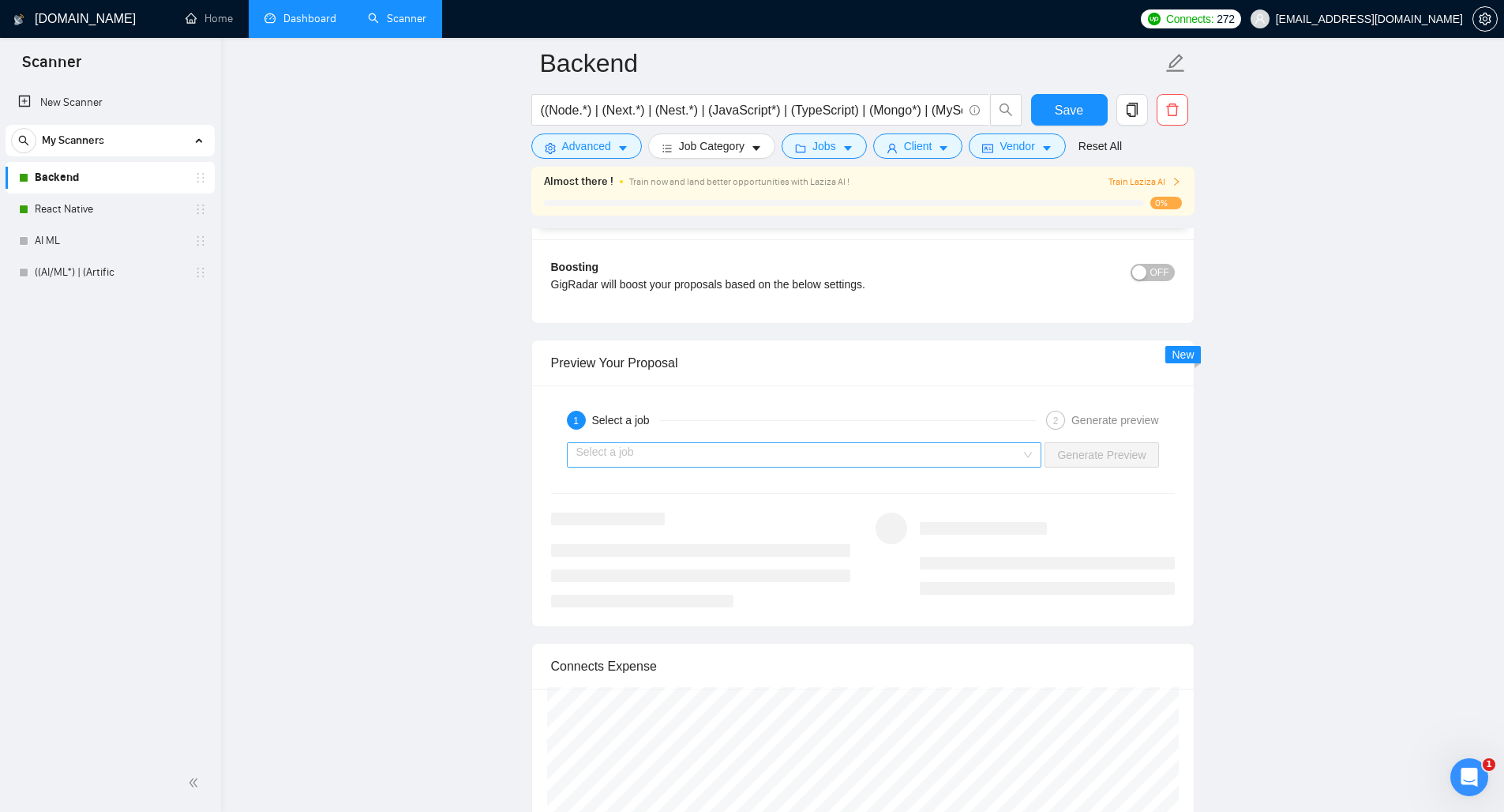
click at [698, 443] on input "search" at bounding box center [799, 454] width 446 height 23
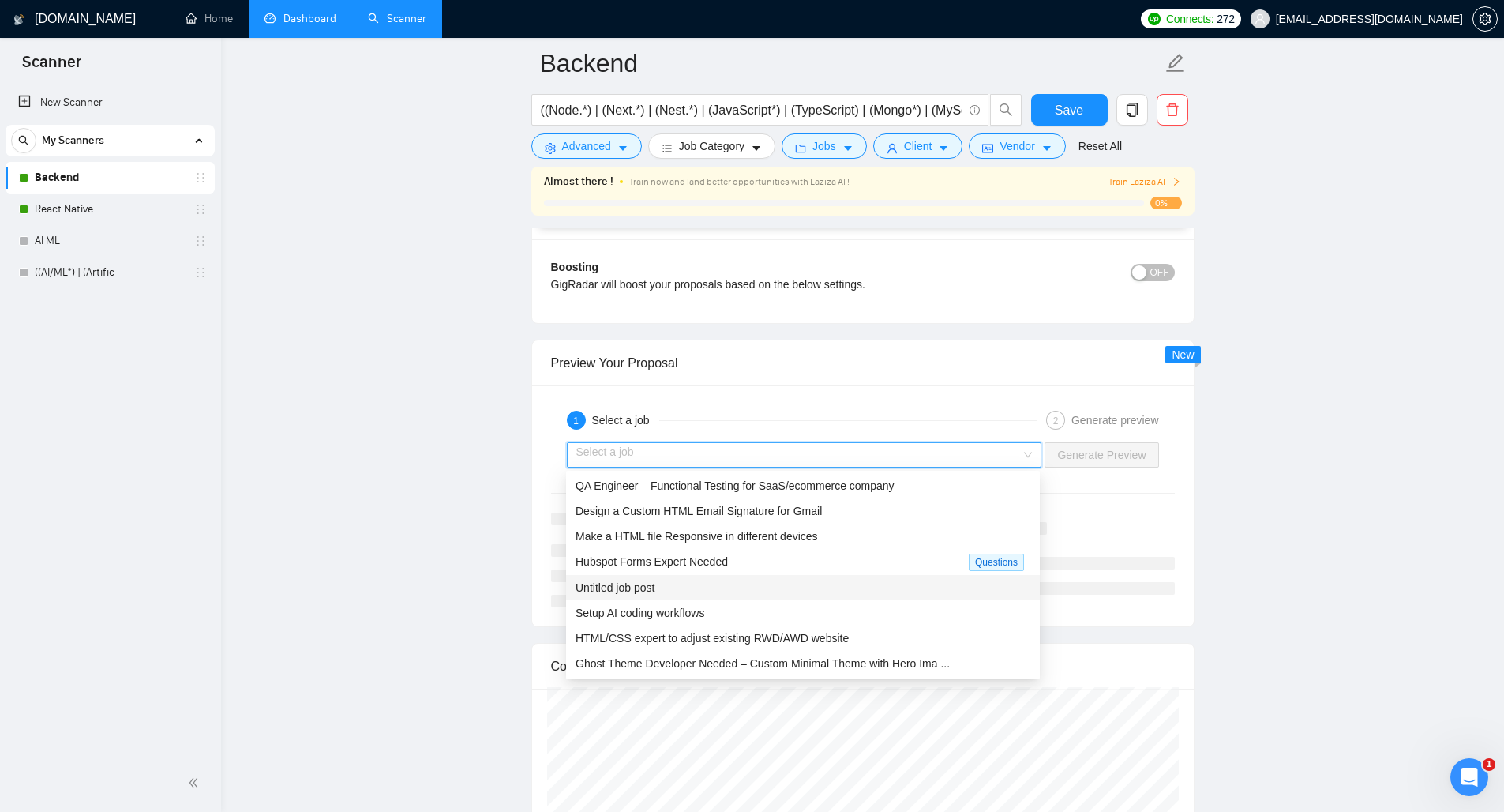
scroll to position [0, 0]
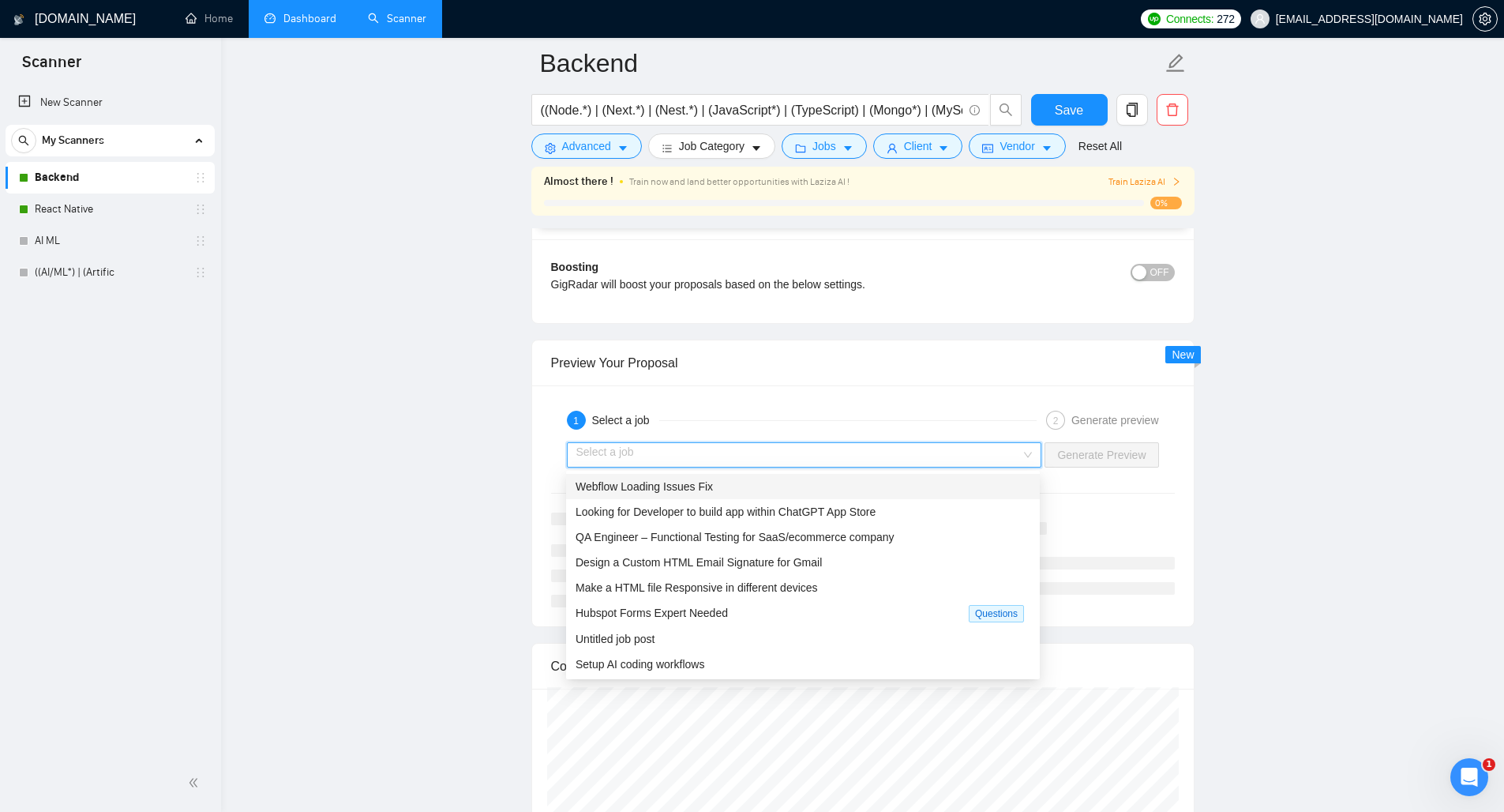
click at [708, 491] on span "Webflow Loading Issues Fix" at bounding box center [645, 486] width 138 height 13
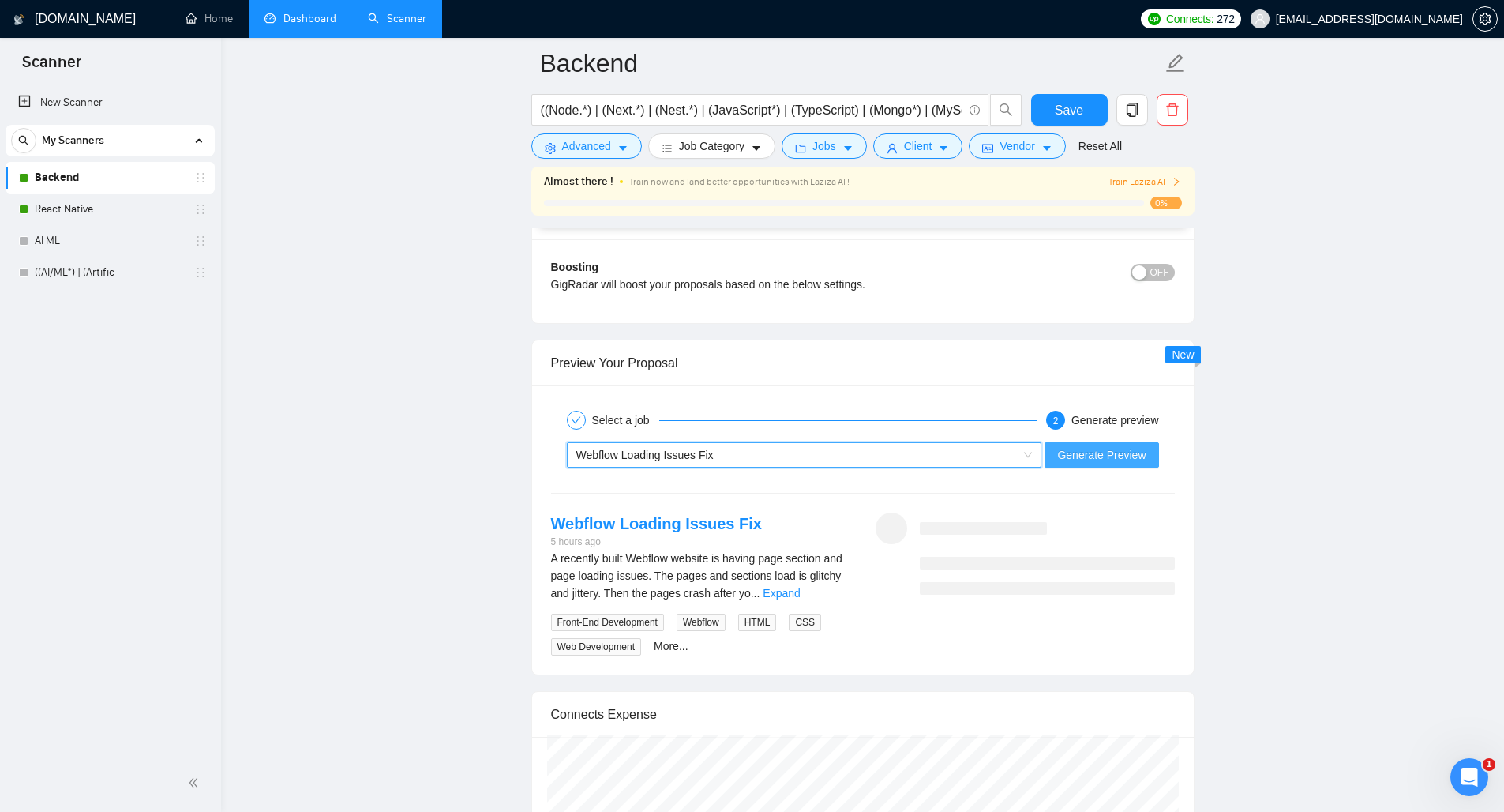
click at [1084, 449] on span "Generate Preview" at bounding box center [1101, 455] width 88 height 18
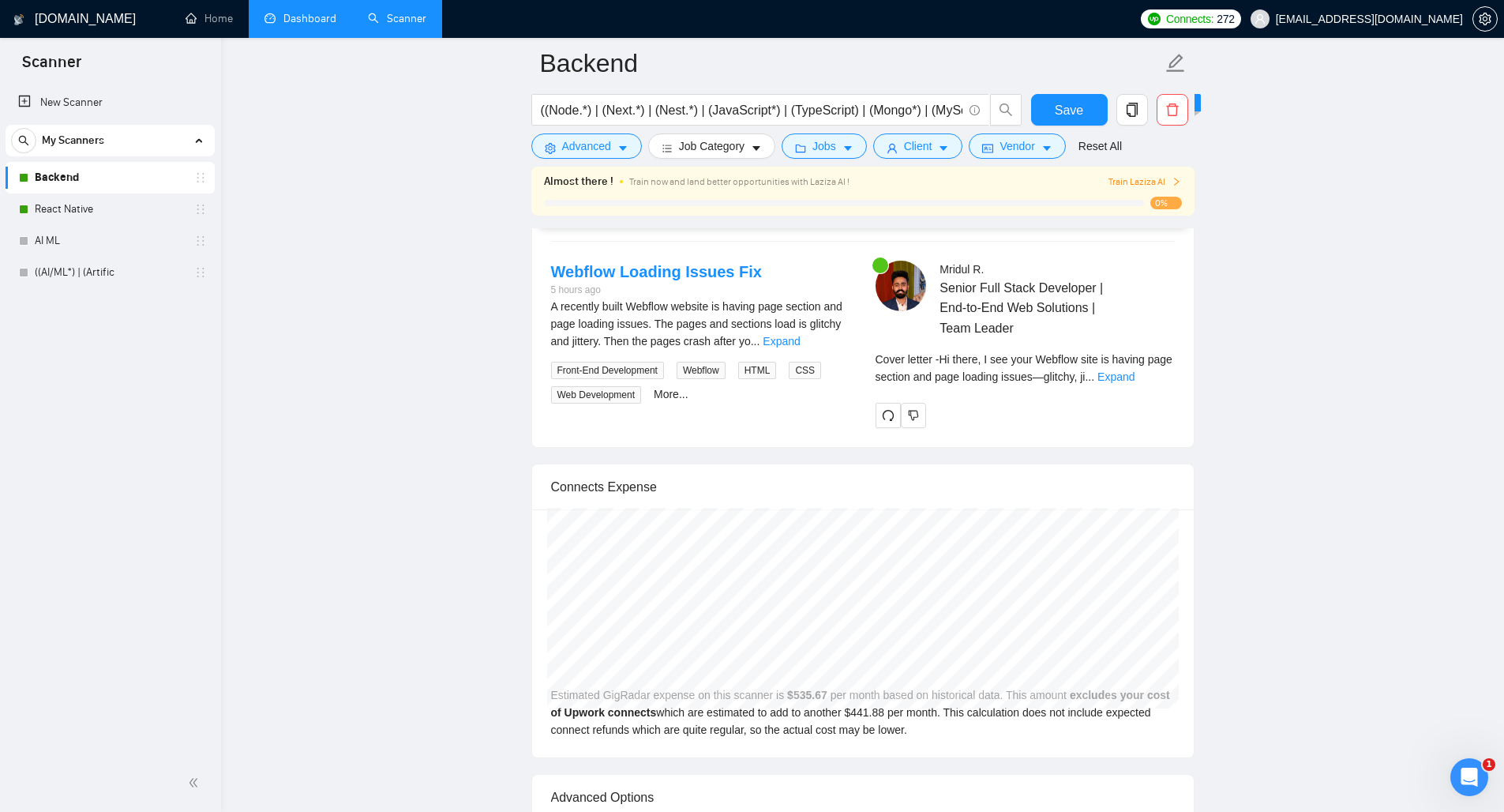
scroll to position [3055, 0]
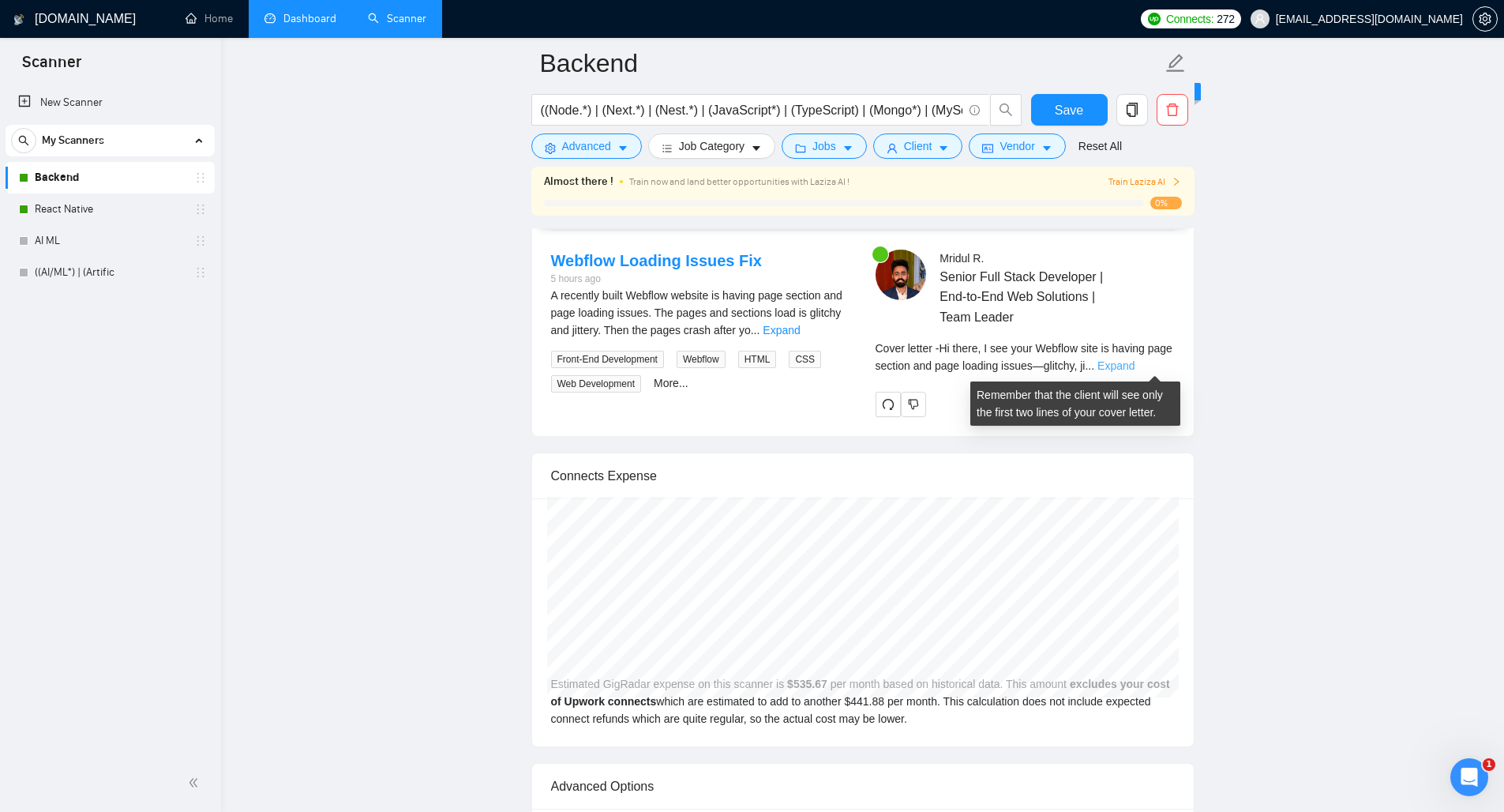
click at [1135, 368] on link "Expand" at bounding box center [1116, 366] width 37 height 13
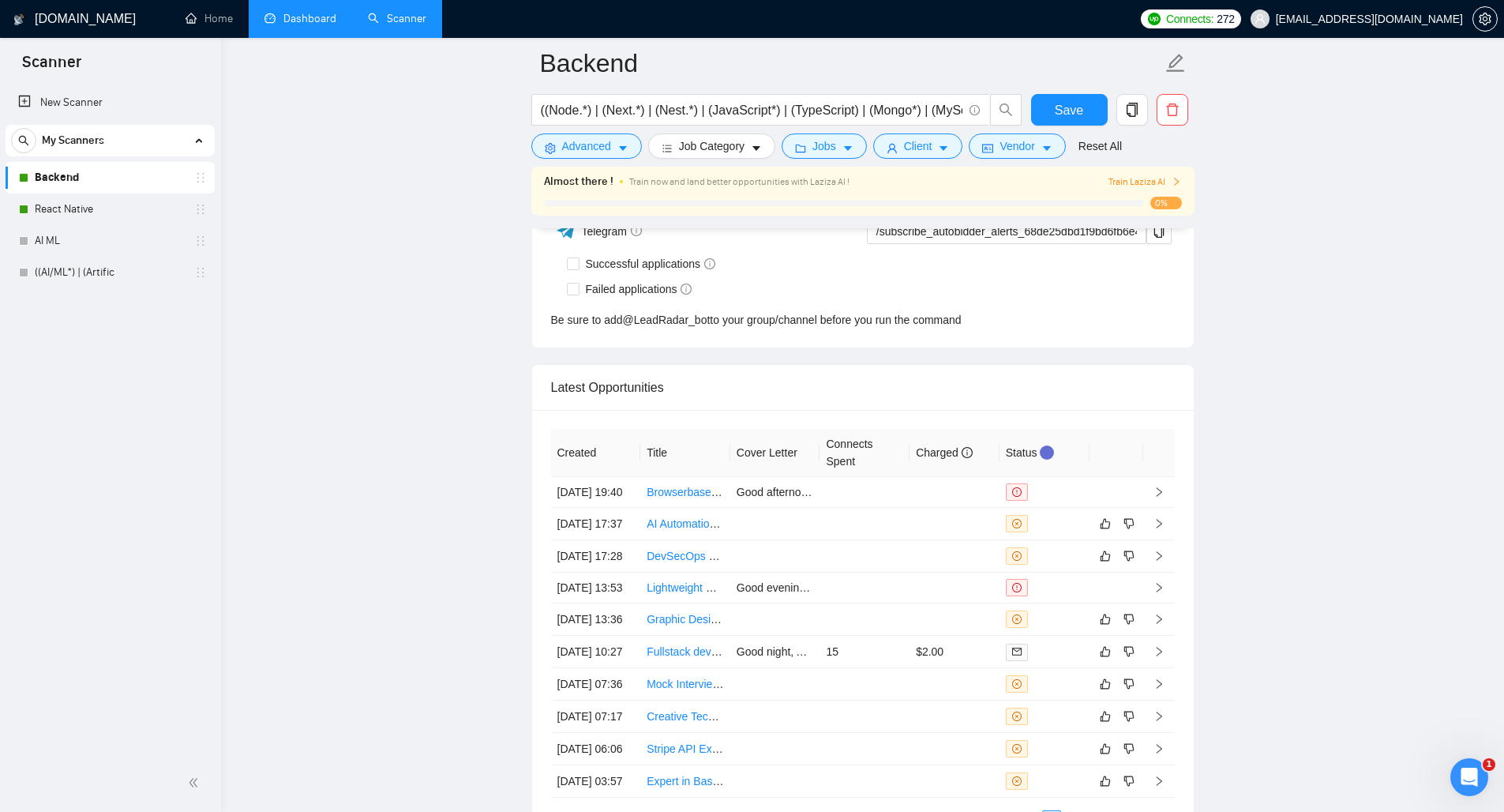
scroll to position [4374, 0]
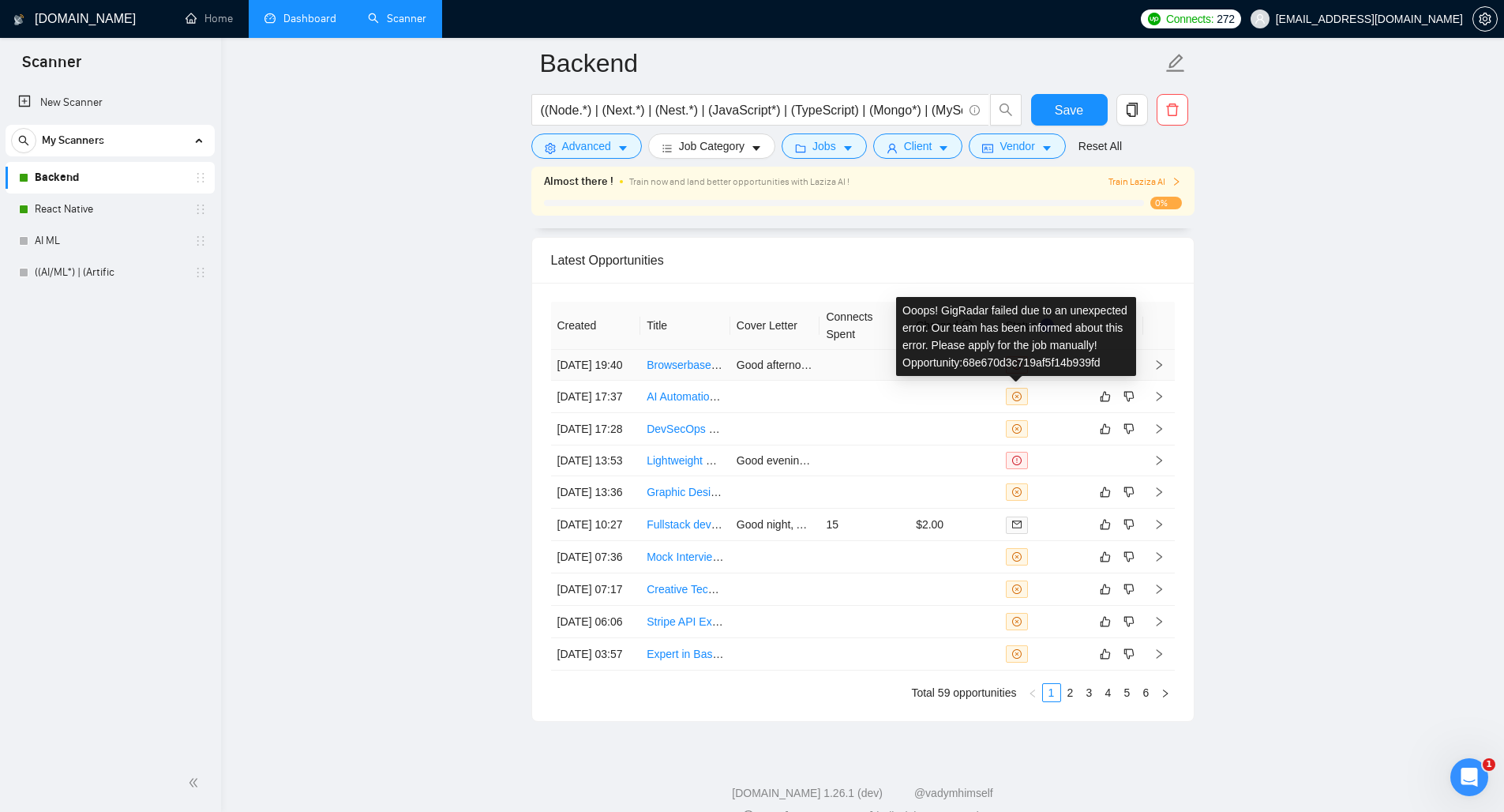
click at [1023, 373] on span at bounding box center [1017, 365] width 22 height 18
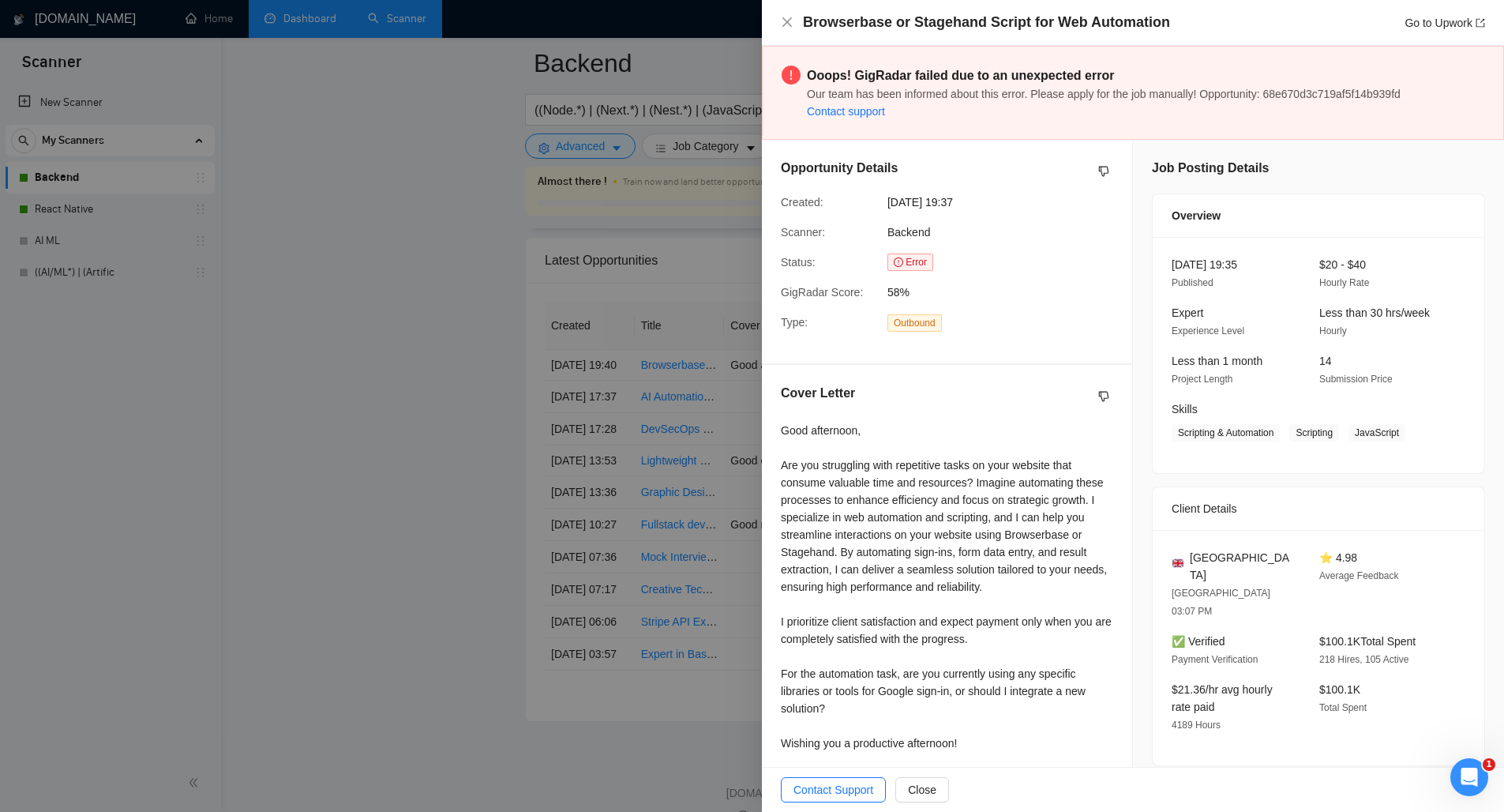
scroll to position [206, 0]
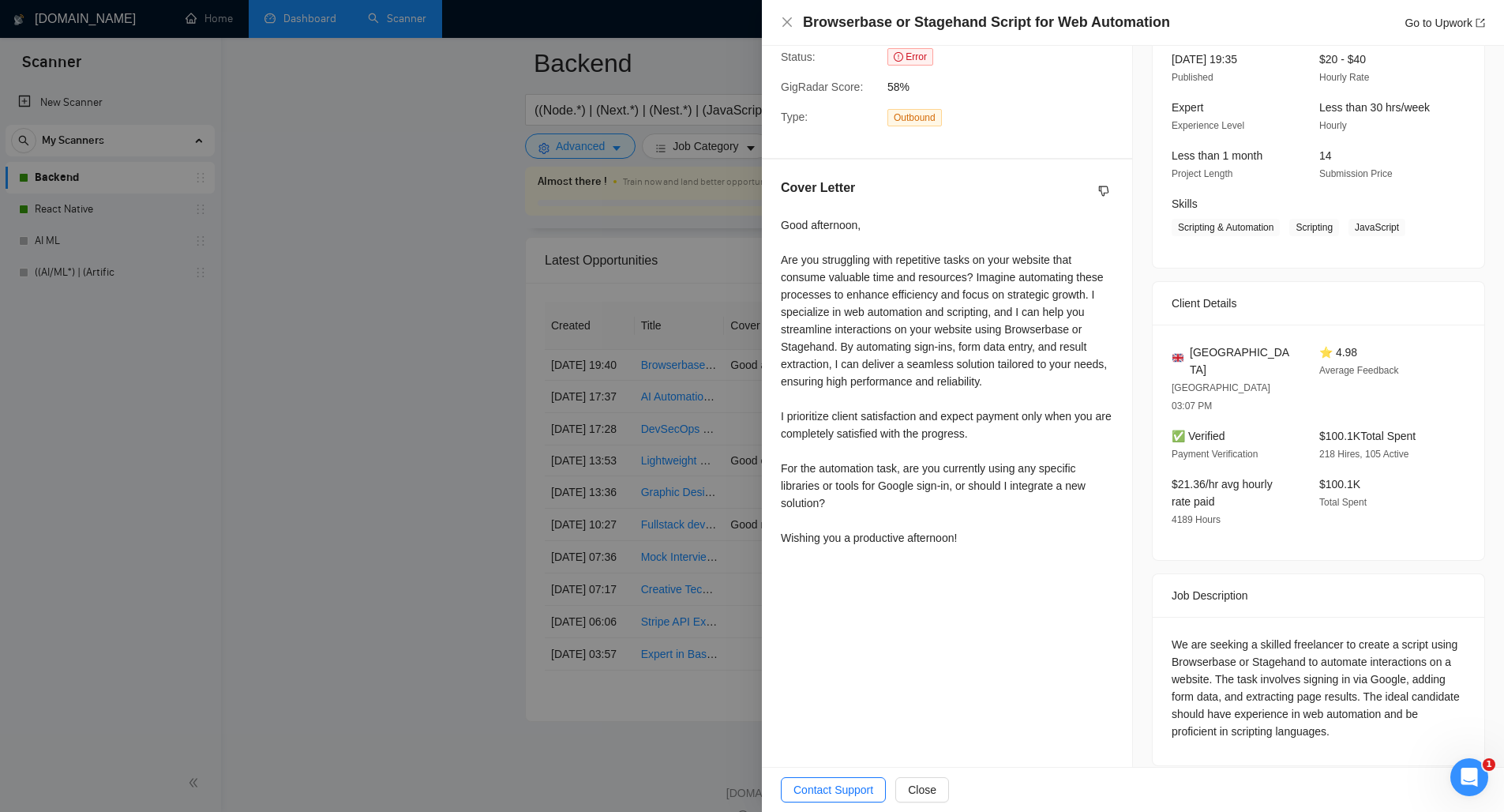
click at [842, 783] on span "Contact Support" at bounding box center [833, 789] width 80 height 18
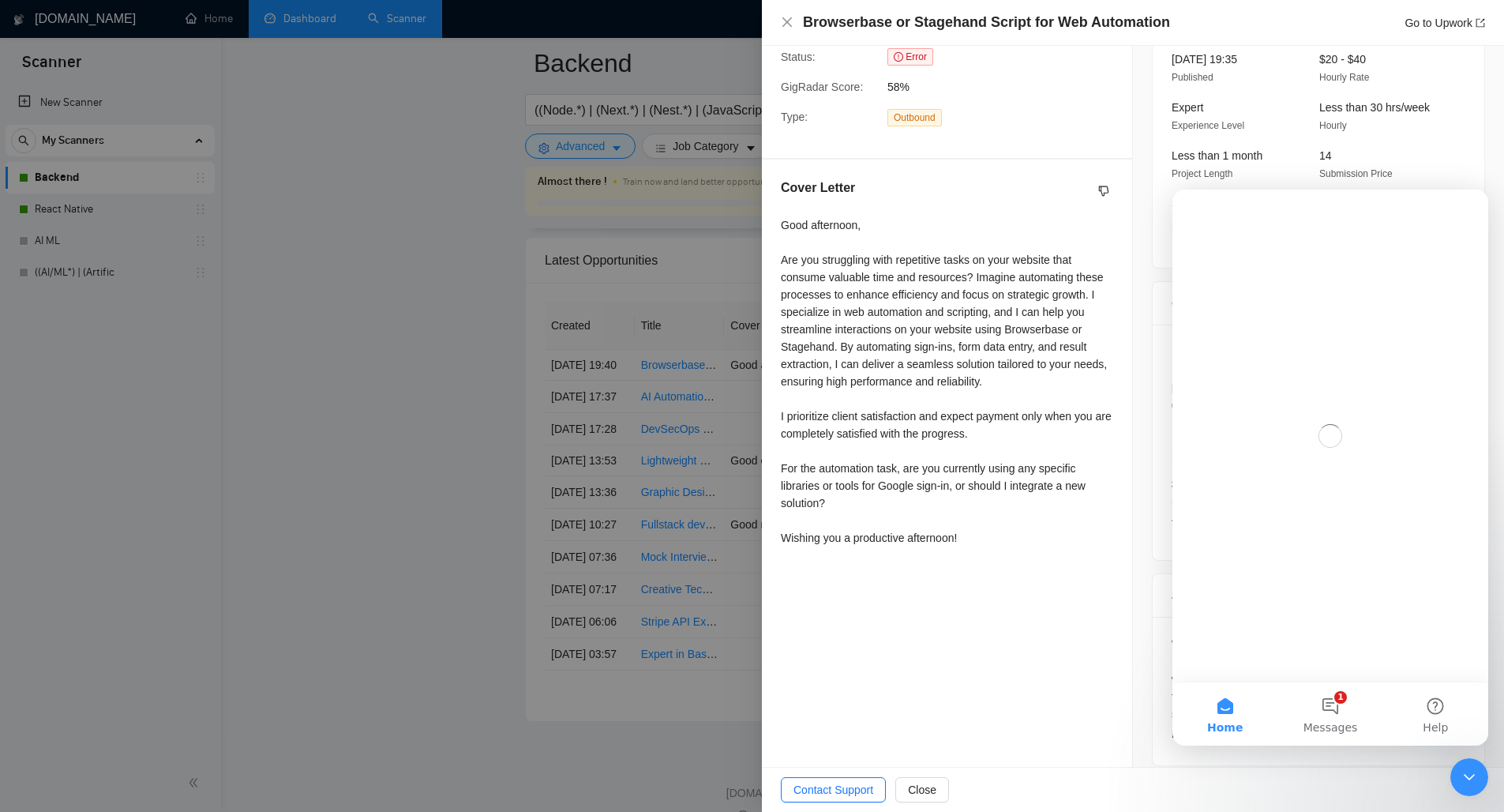
scroll to position [0, 0]
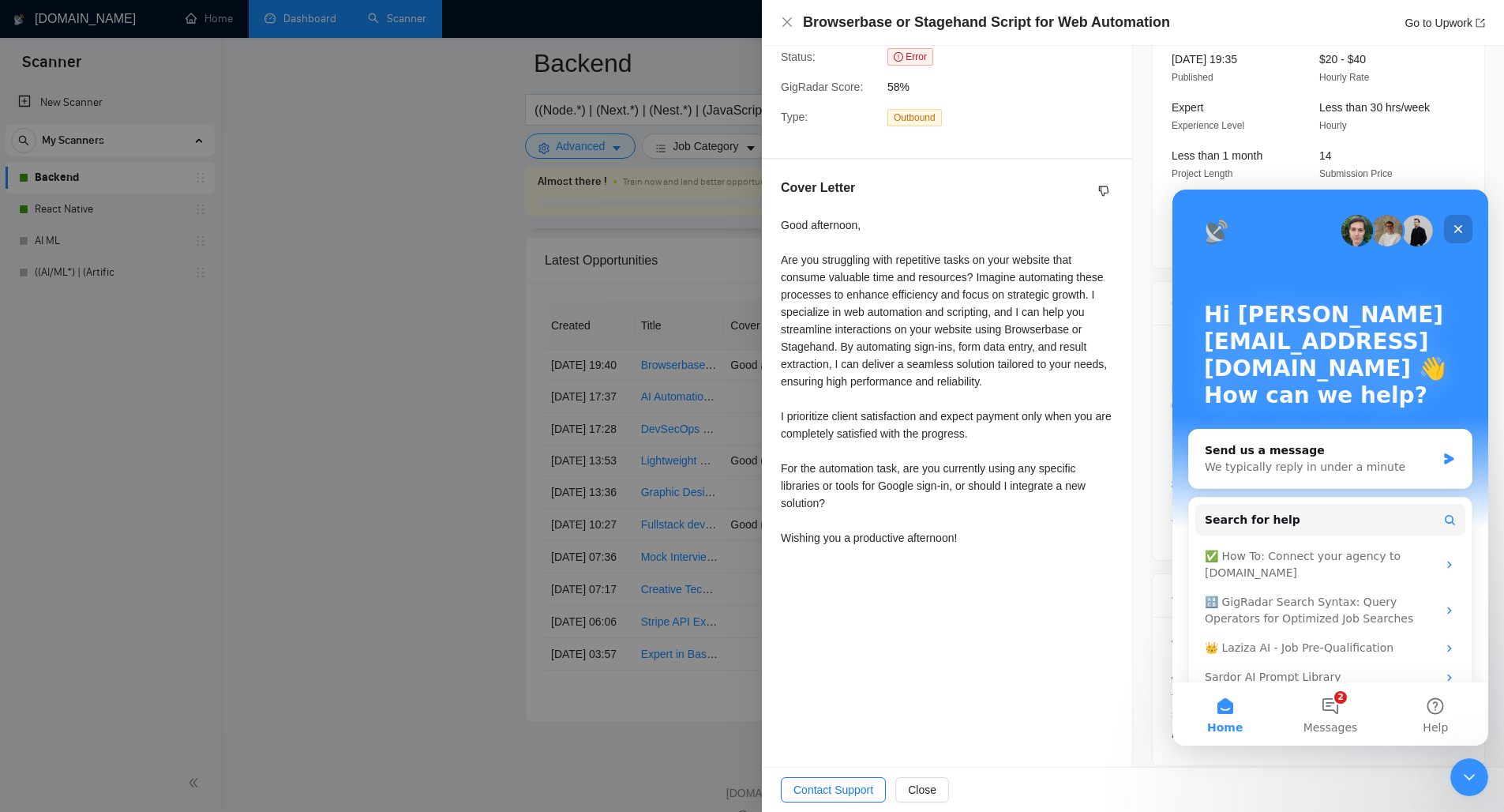
click at [1454, 227] on icon "Close" at bounding box center [1458, 229] width 13 height 13
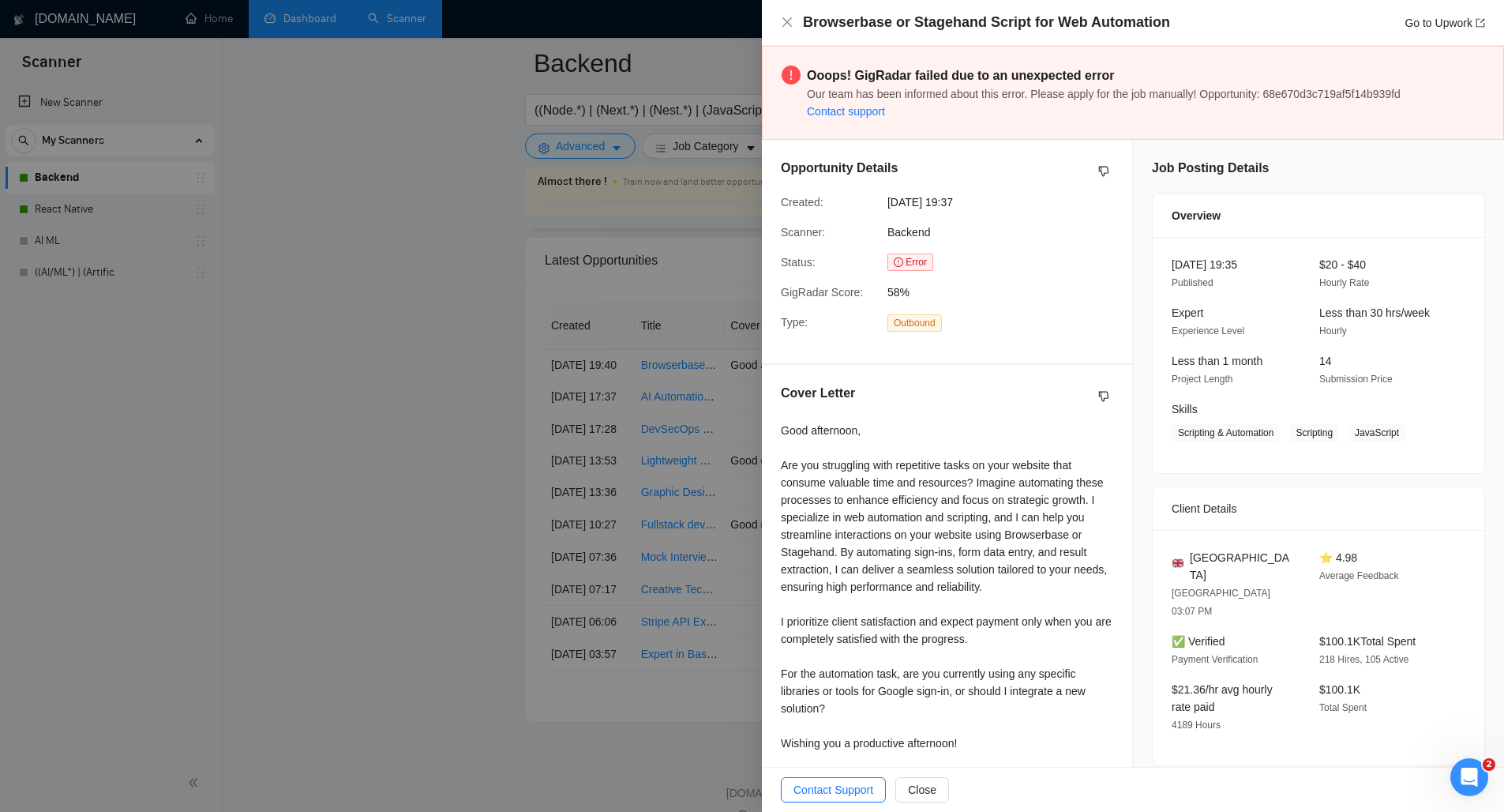
click at [832, 116] on link "Contact support" at bounding box center [845, 112] width 78 height 13
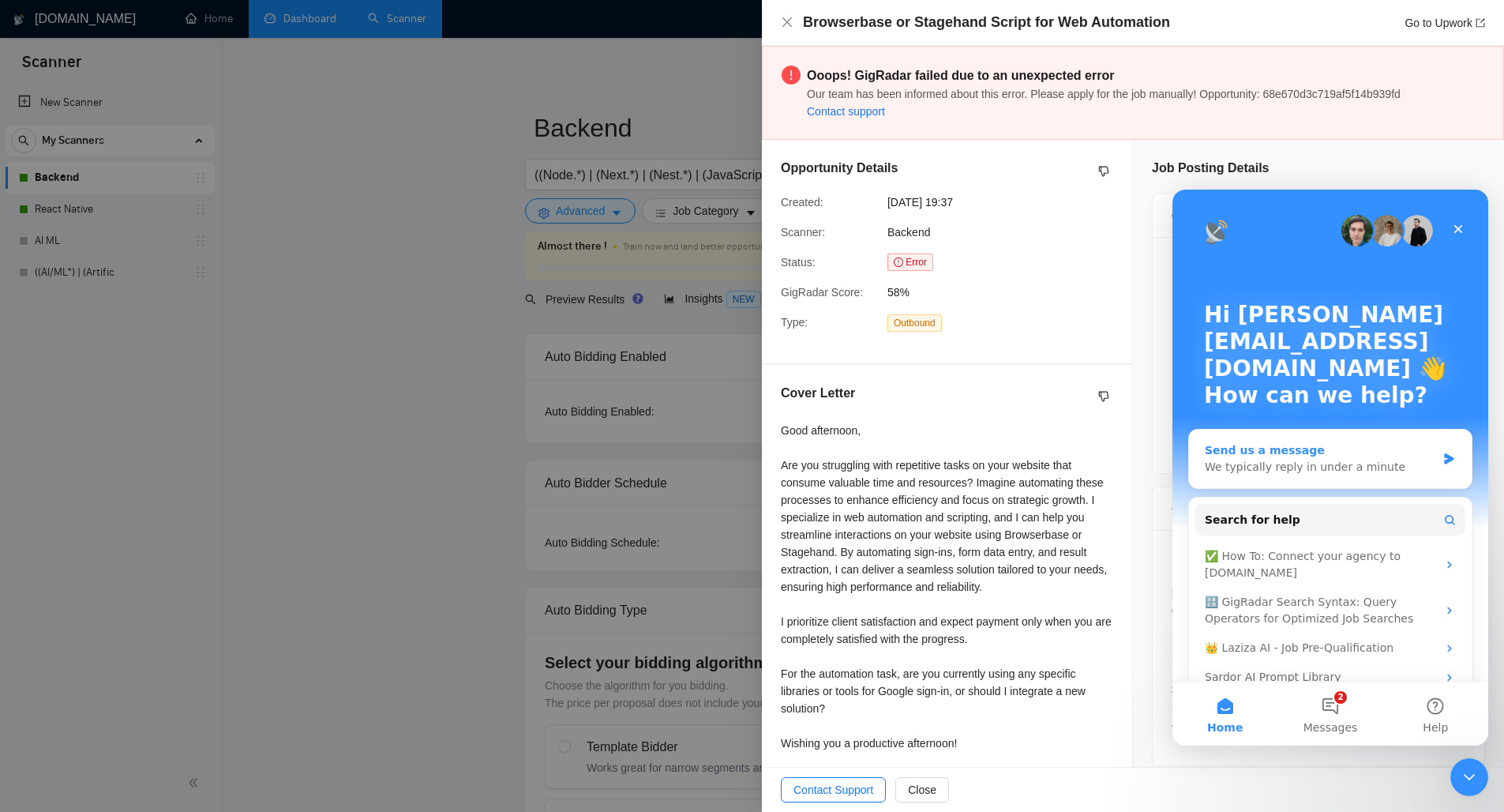
click at [1254, 464] on div "We typically reply in under a minute" at bounding box center [1320, 467] width 232 height 17
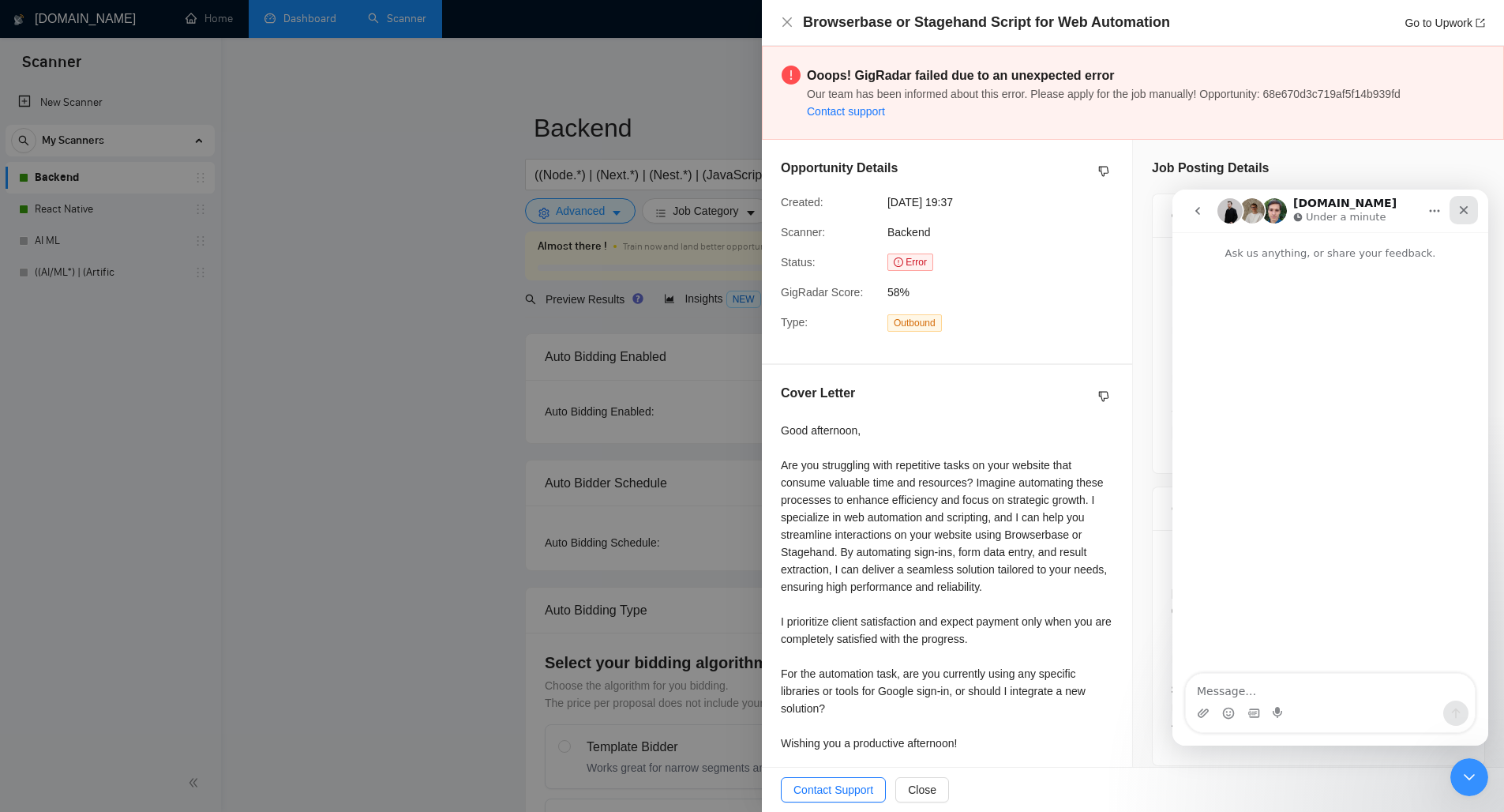
click at [1452, 209] on div "Close" at bounding box center [1463, 209] width 29 height 29
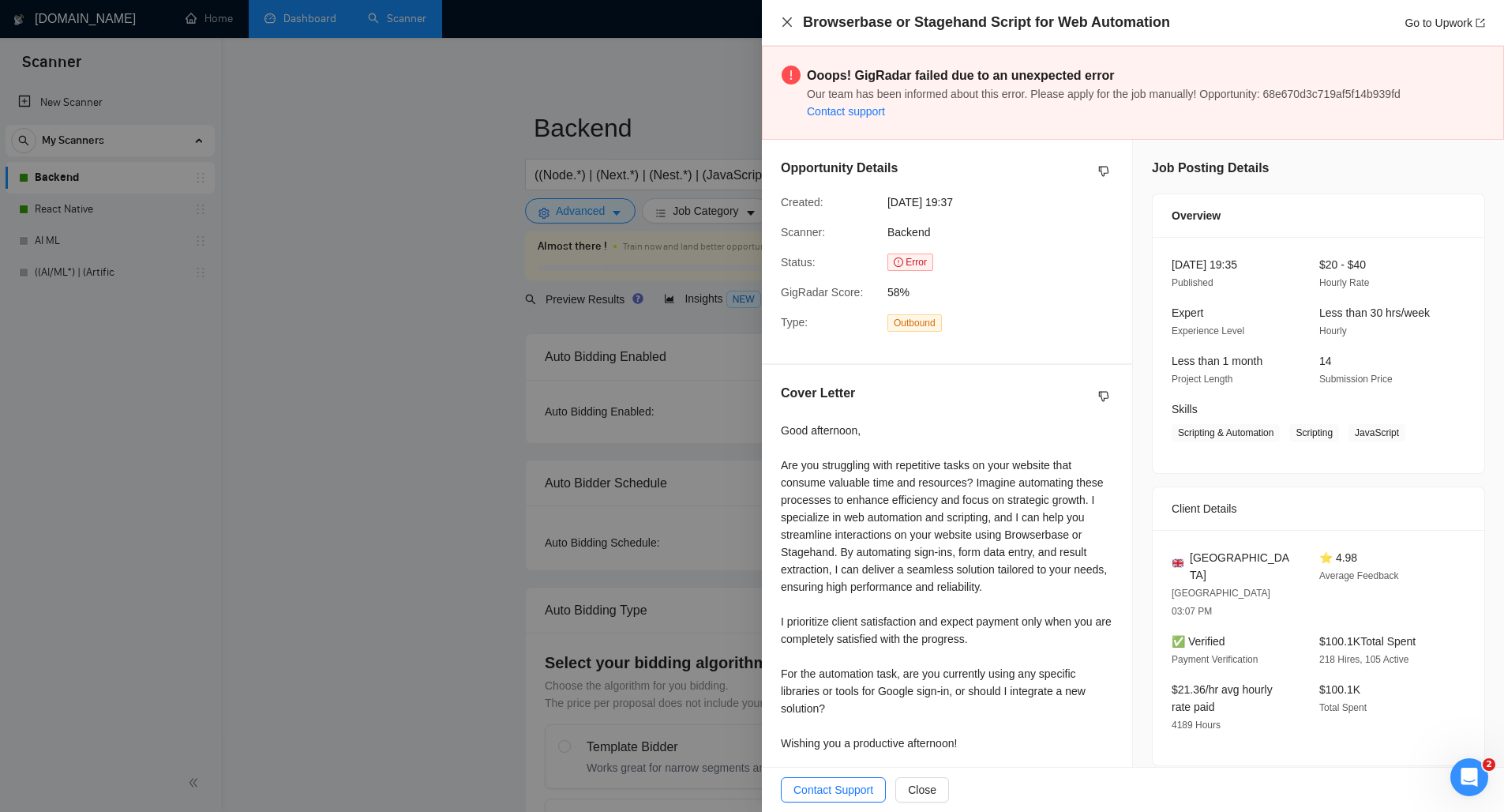
click at [792, 23] on icon "close" at bounding box center [787, 22] width 13 height 13
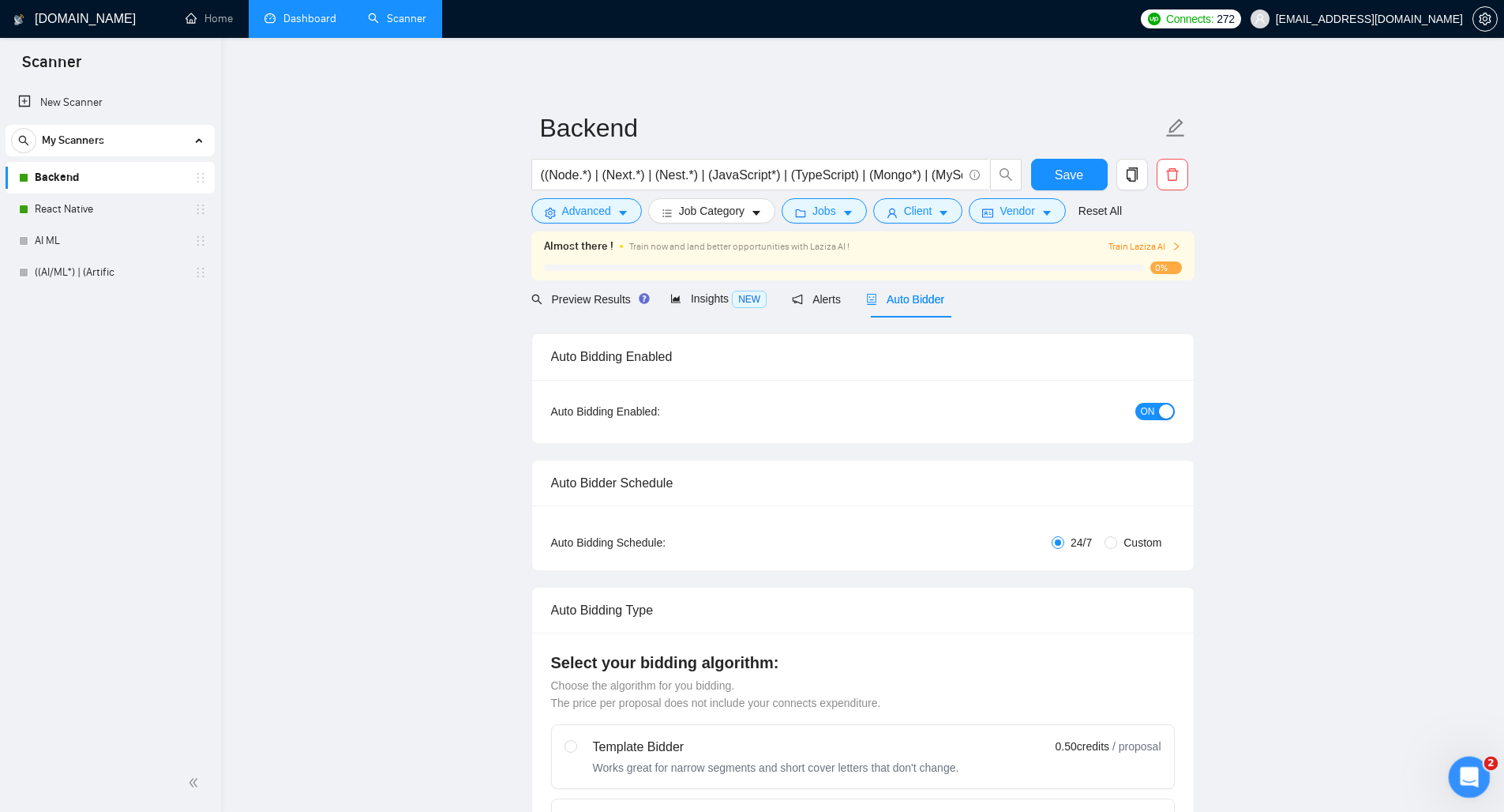
click at [1455, 772] on div "Open Intercom Messenger" at bounding box center [1467, 775] width 52 height 52
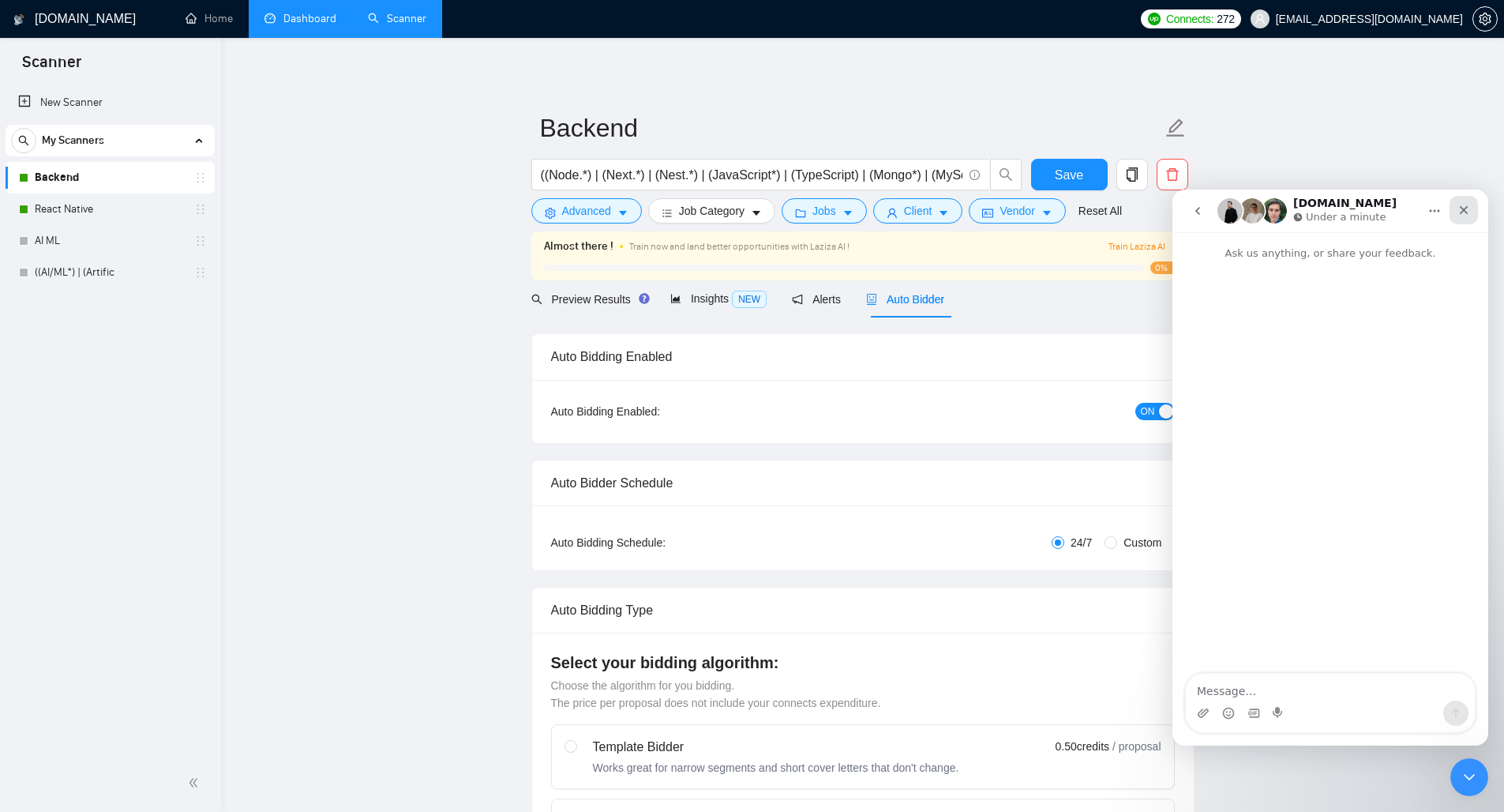
click at [1471, 211] on div "Close" at bounding box center [1463, 209] width 29 height 29
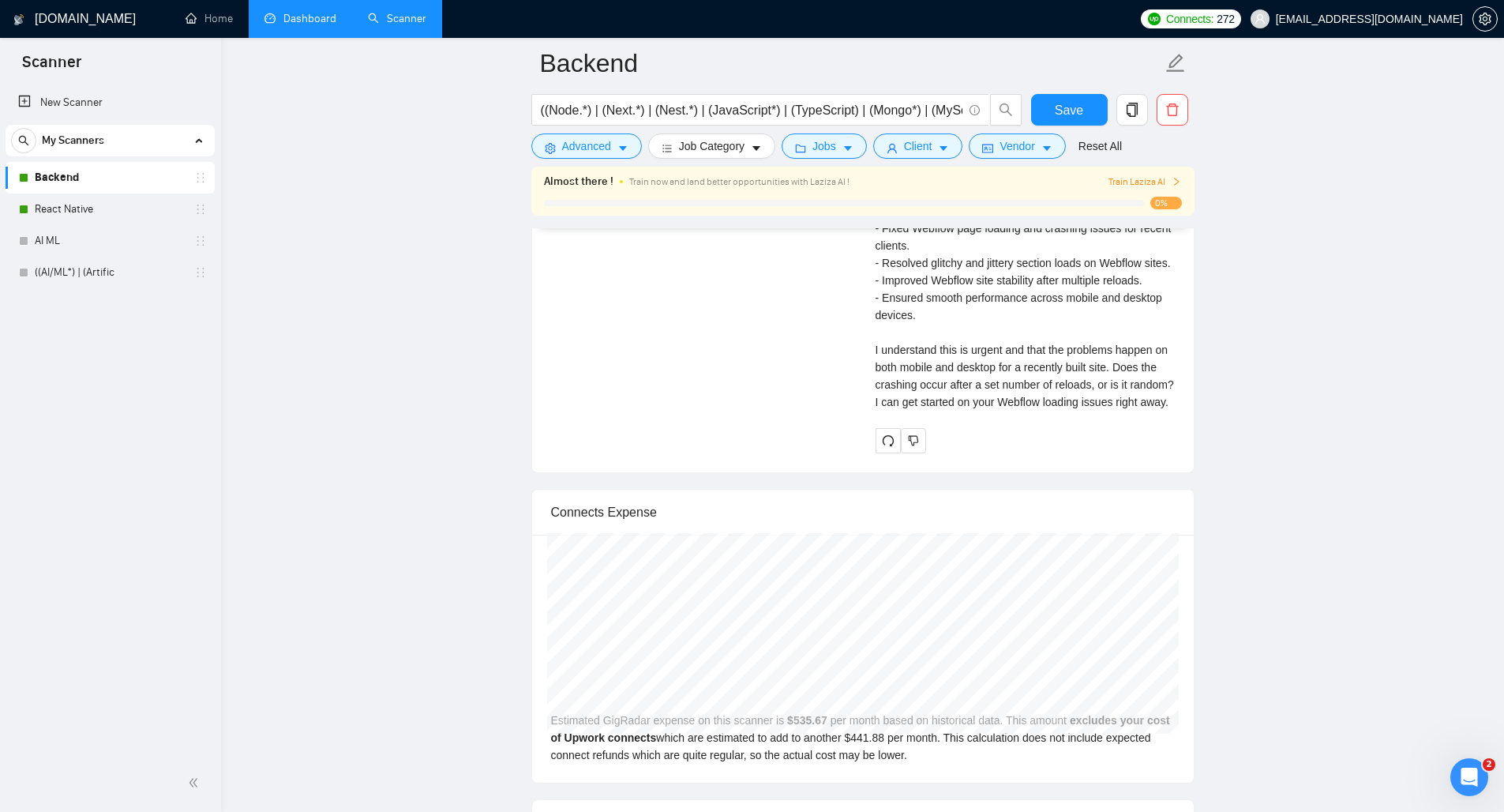
scroll to position [3145, 0]
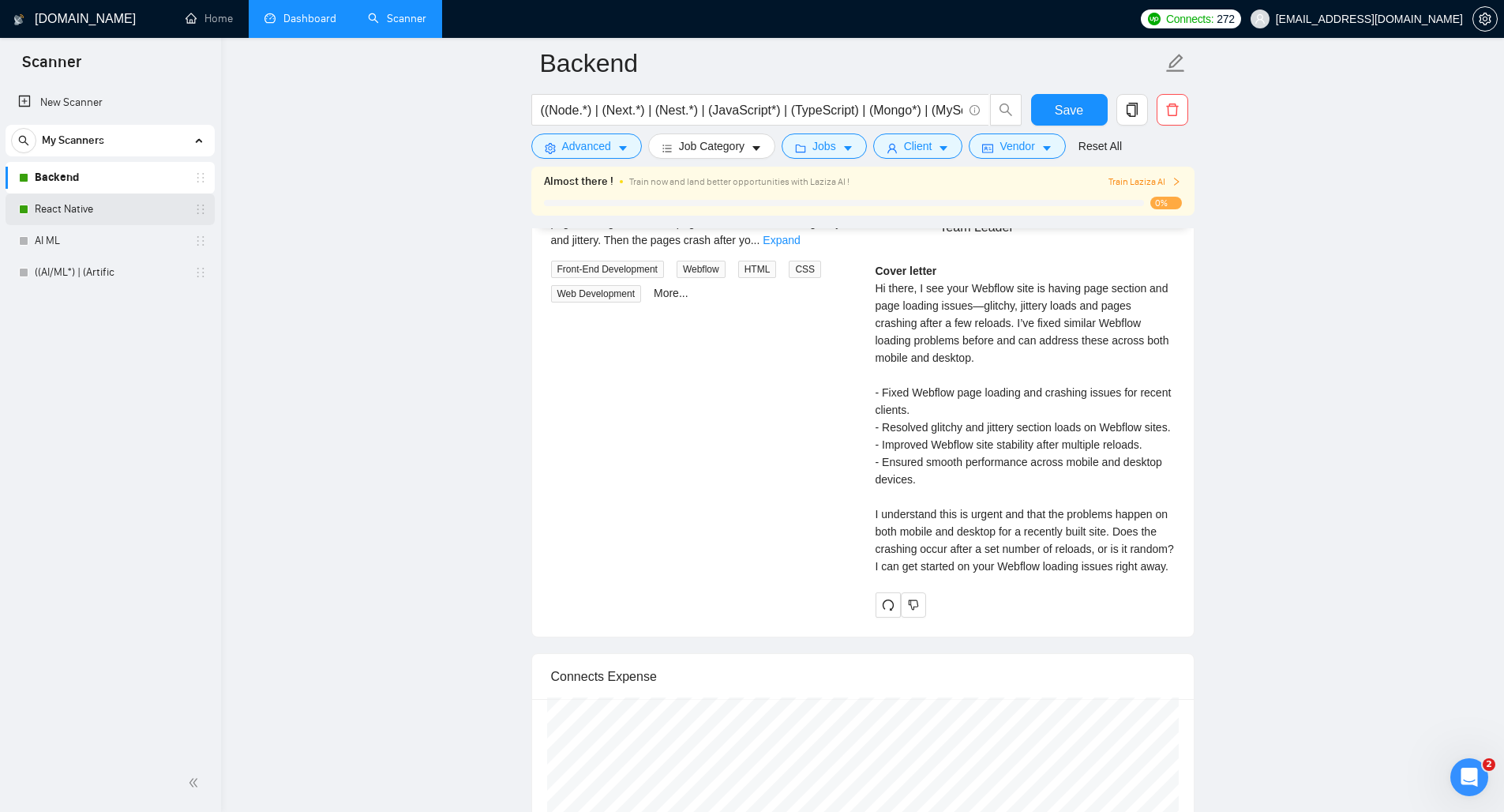
click at [113, 218] on link "React Native" at bounding box center [109, 209] width 150 height 32
